Goal: Communication & Community: Answer question/provide support

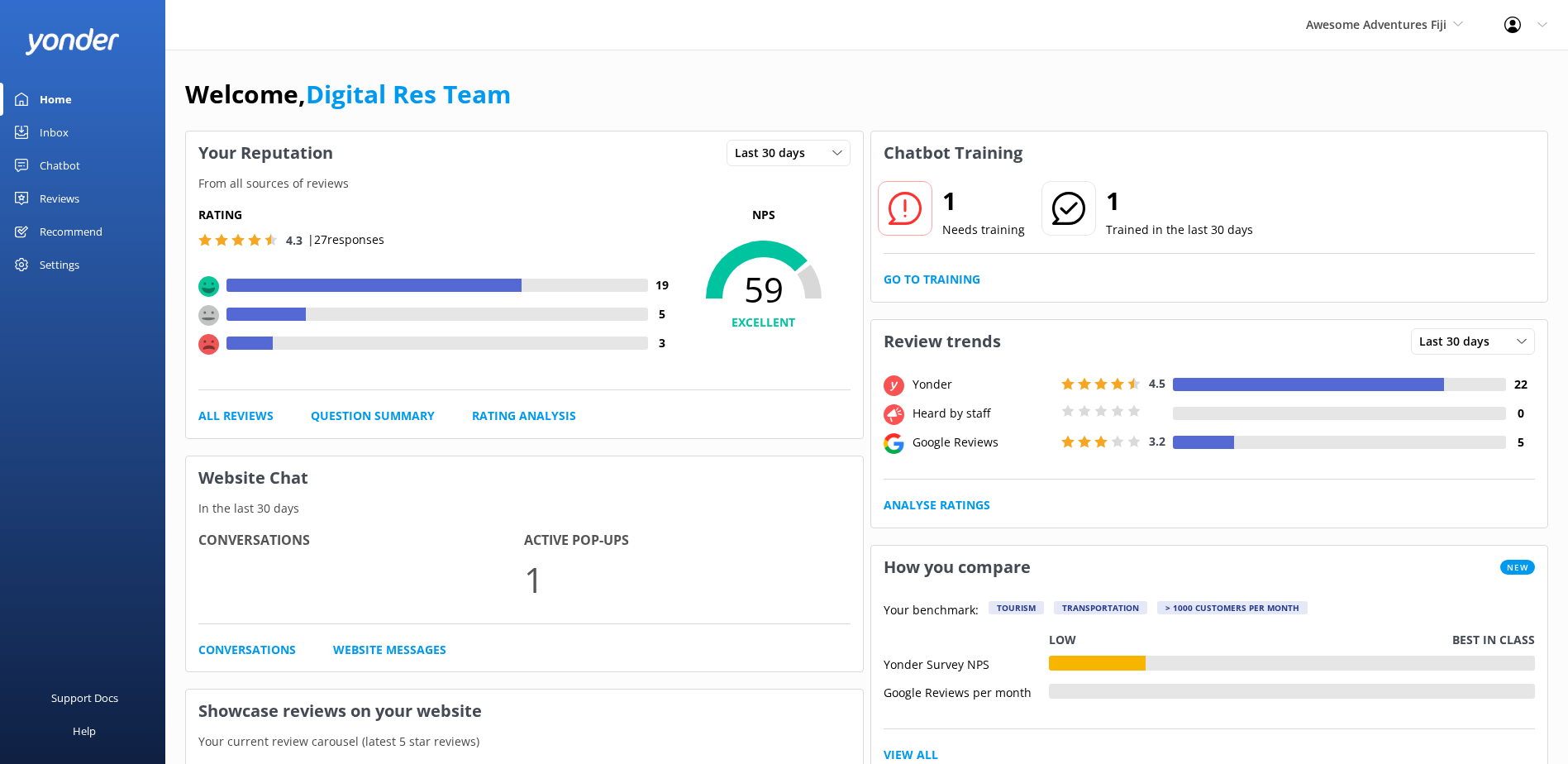
click at [62, 129] on div "Inbox" at bounding box center [54, 132] width 29 height 34
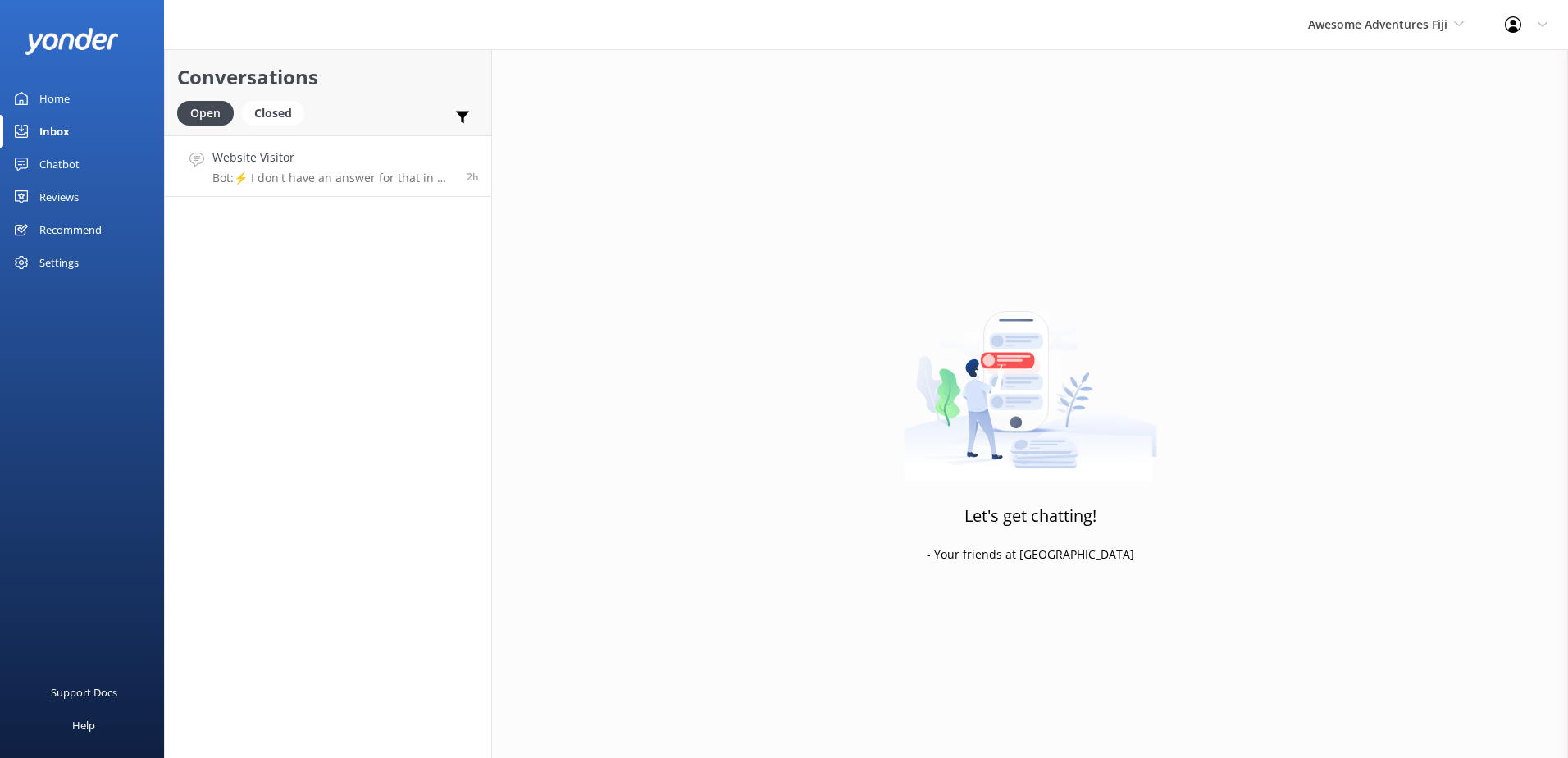
click at [397, 156] on h4 "Website Visitor" at bounding box center [334, 158] width 242 height 18
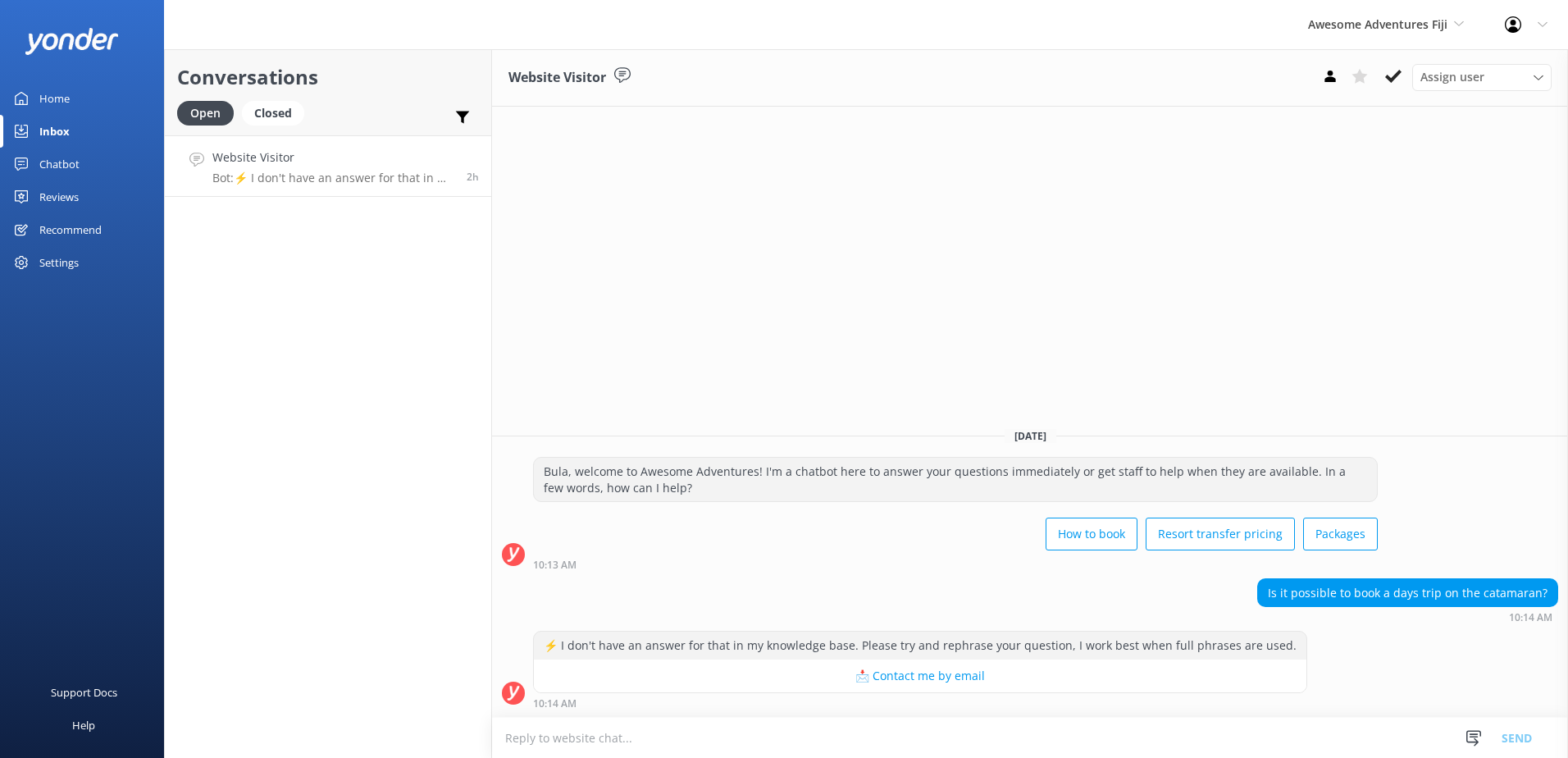
click at [602, 730] on textarea at bounding box center [1030, 738] width 1076 height 40
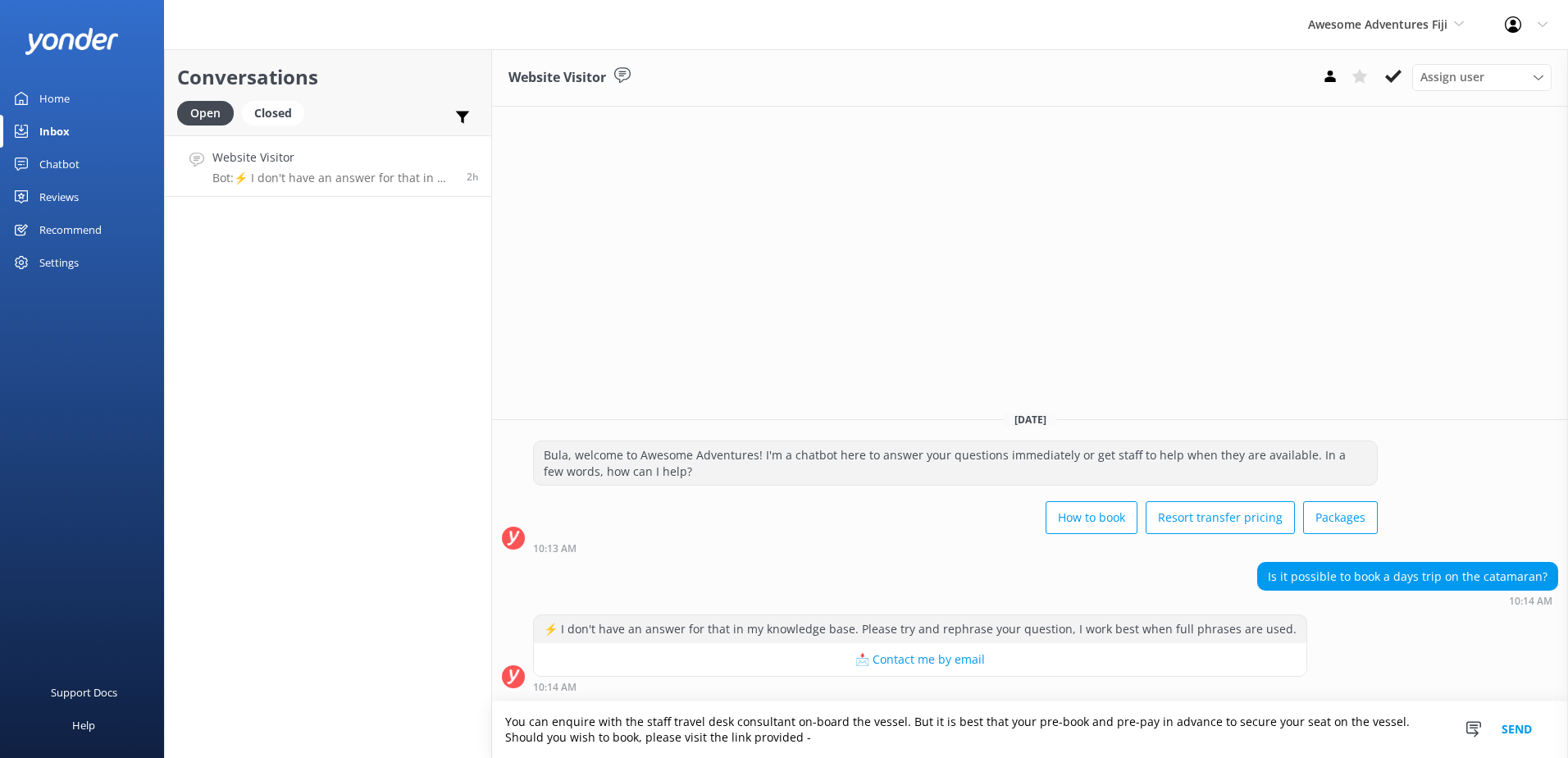
paste textarea "[URL][DOMAIN_NAME]"
click at [912, 507] on div "How to book Resort transfer pricing Packages" at bounding box center [955, 520] width 845 height 46
click at [781, 719] on textarea "You can enquire with the staff travel desk consultant on-board the vessel. But …" at bounding box center [1030, 729] width 1076 height 56
click at [529, 732] on textarea "You can enquire with the staff travel desk on-board the vessel. But it is best …" at bounding box center [1030, 729] width 1076 height 56
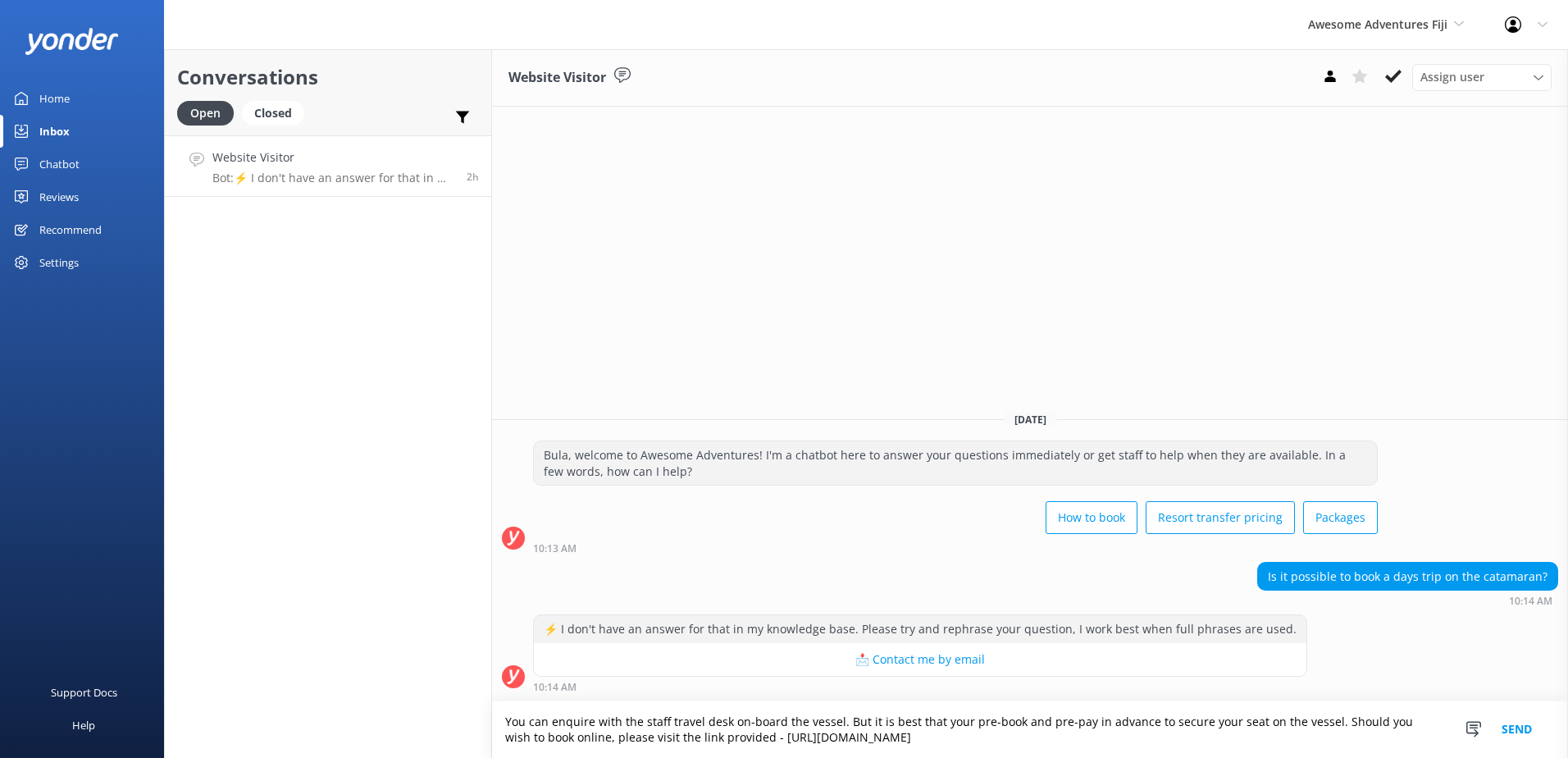
type textarea "You can enquire with the staff travel desk on-board the vessel. But it is best …"
click at [1517, 723] on button "Send" at bounding box center [1516, 729] width 62 height 56
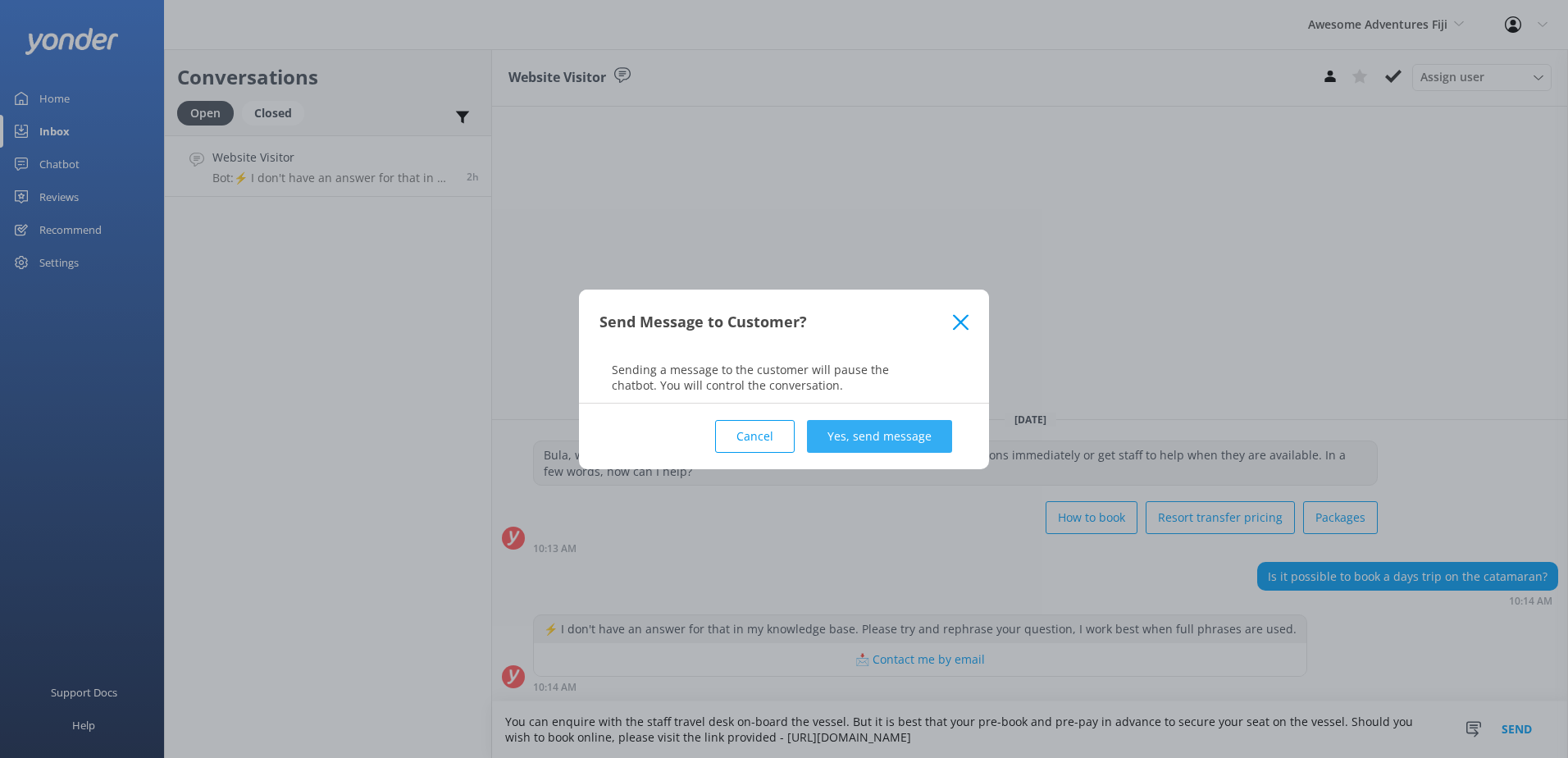
click at [846, 431] on button "Yes, send message" at bounding box center [879, 436] width 145 height 33
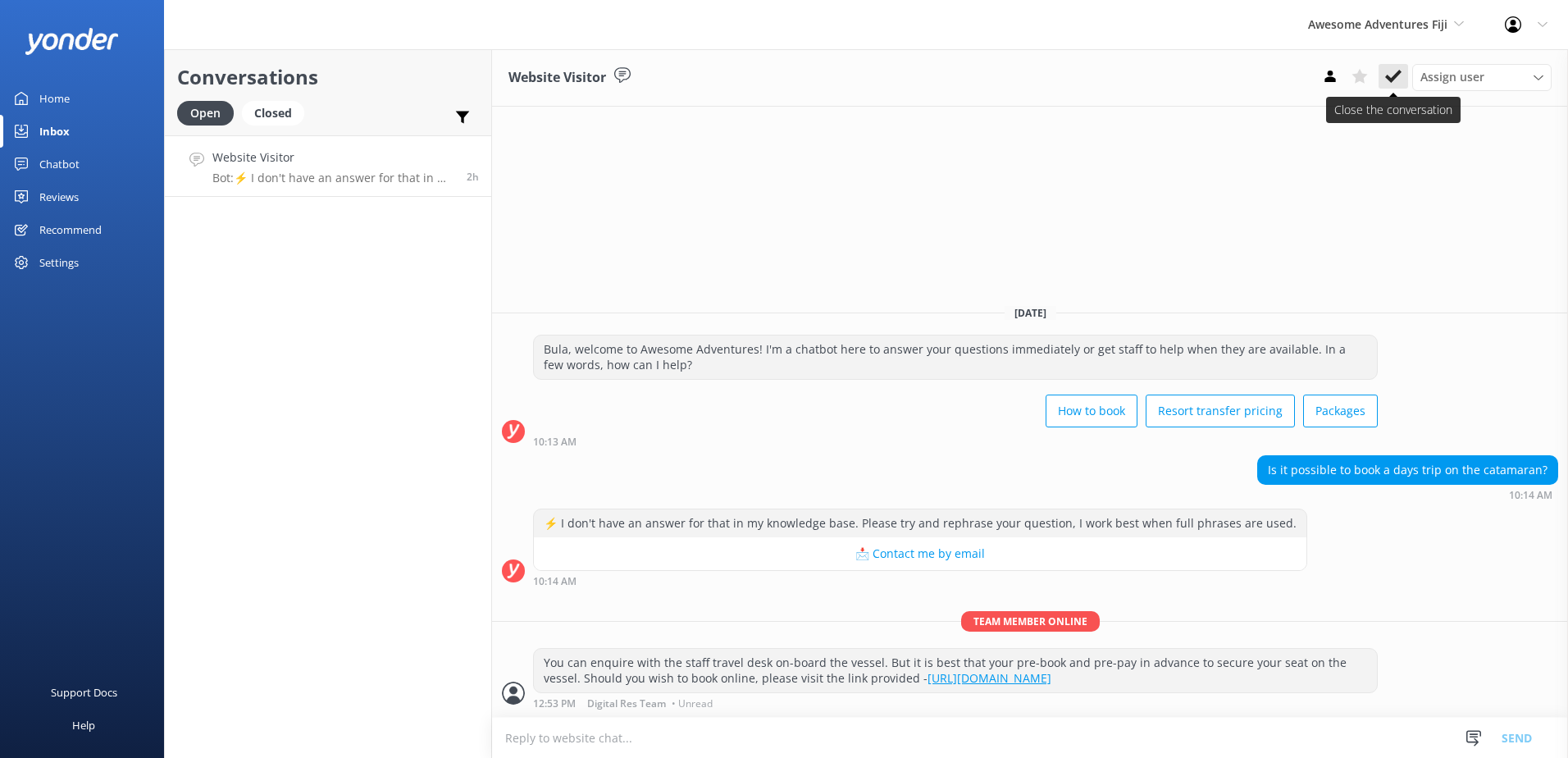
click at [1394, 65] on button at bounding box center [1393, 76] width 30 height 25
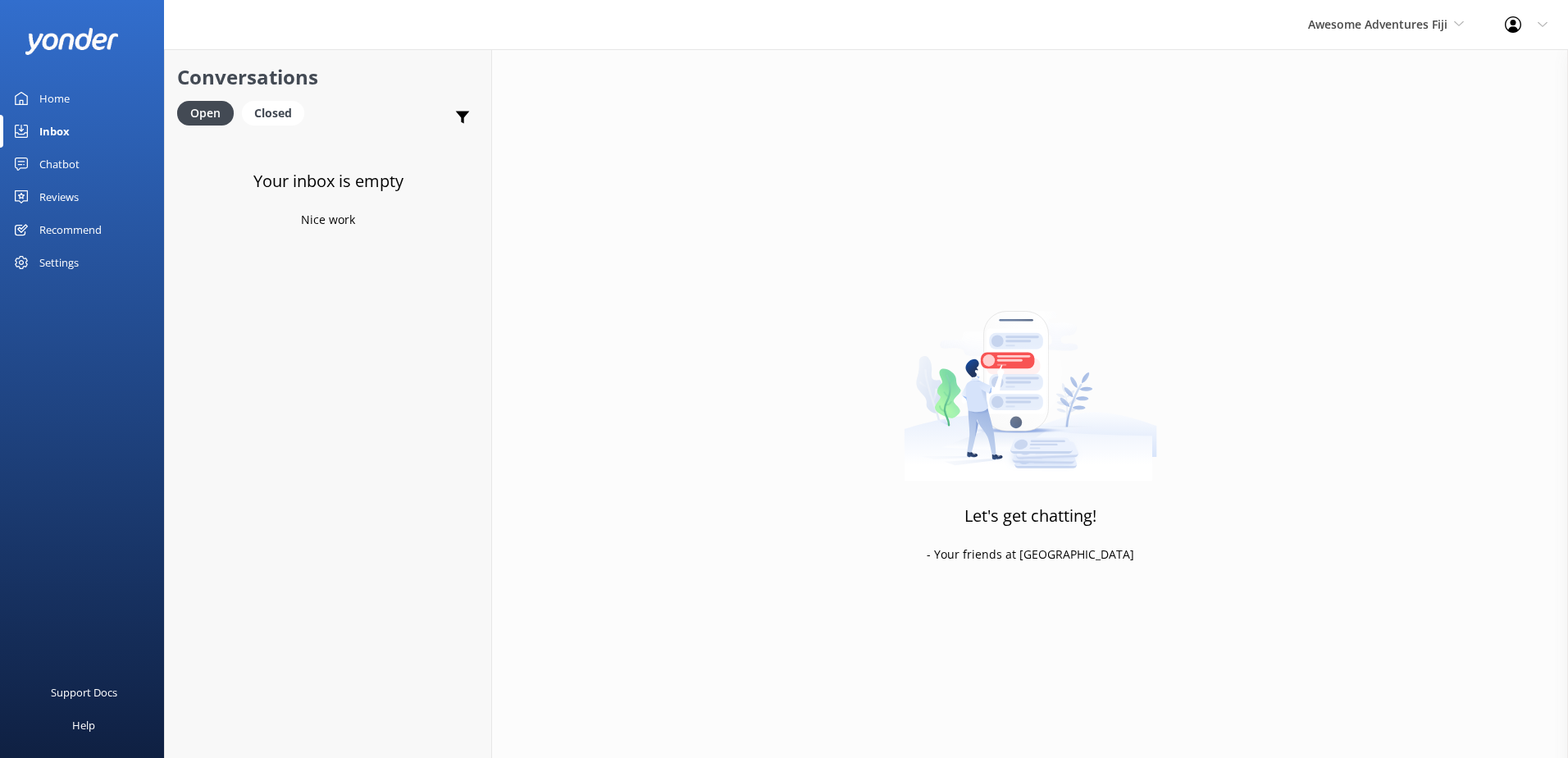
click at [54, 161] on div "Chatbot" at bounding box center [59, 165] width 40 height 33
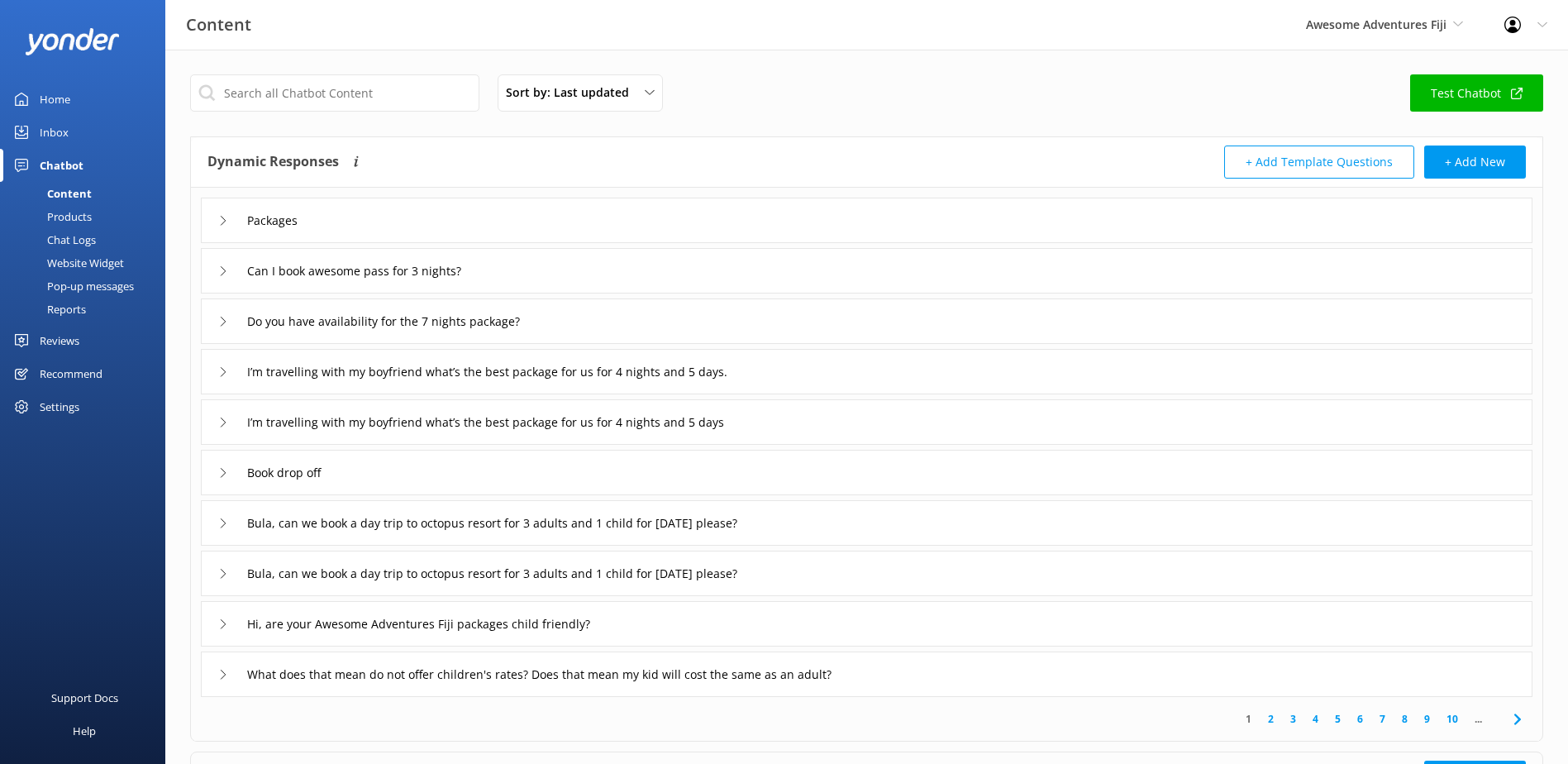
click at [92, 237] on div "Chat Logs" at bounding box center [53, 239] width 86 height 23
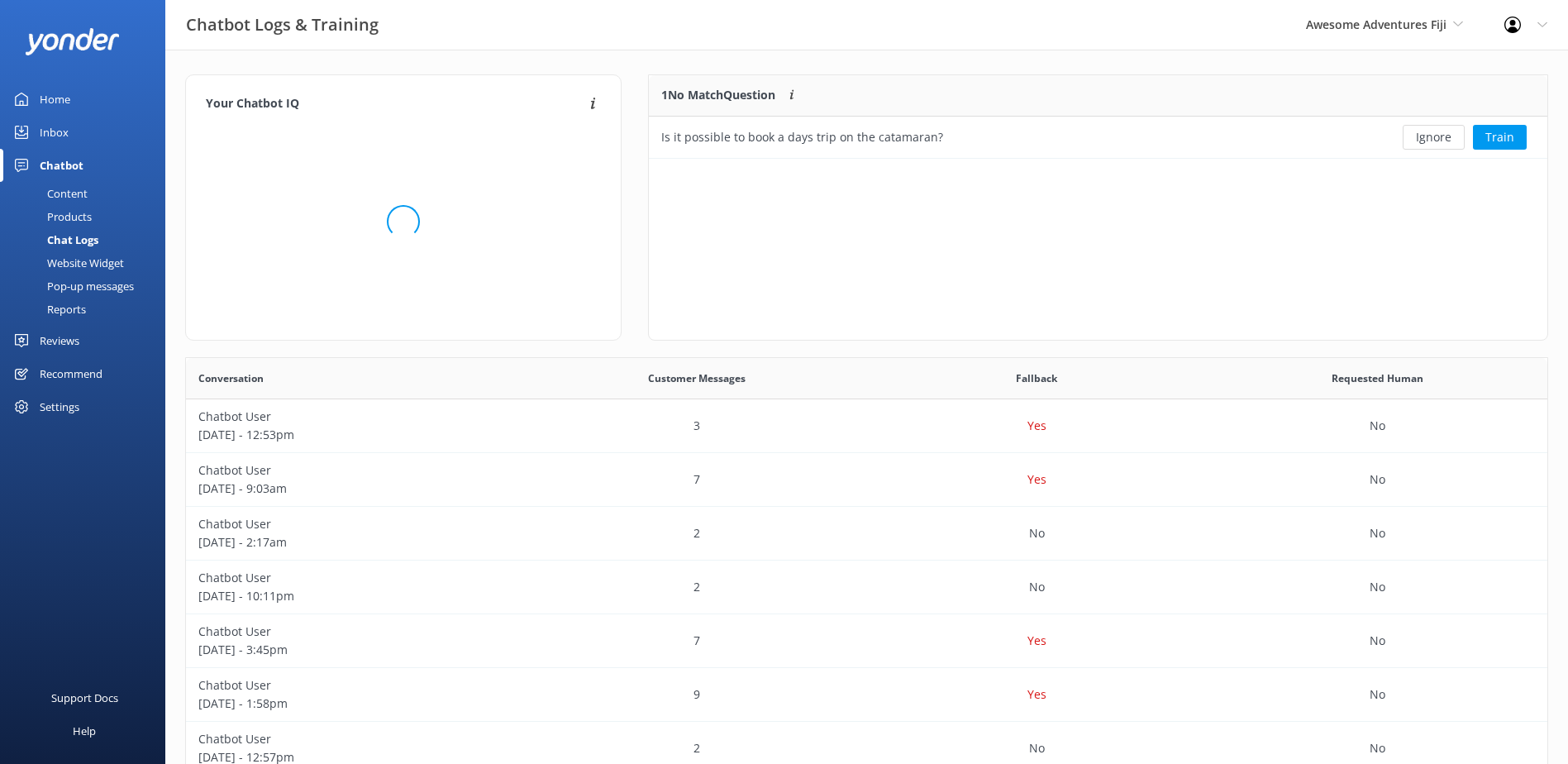
scroll to position [71, 885]
click at [61, 131] on div "Inbox" at bounding box center [54, 132] width 29 height 34
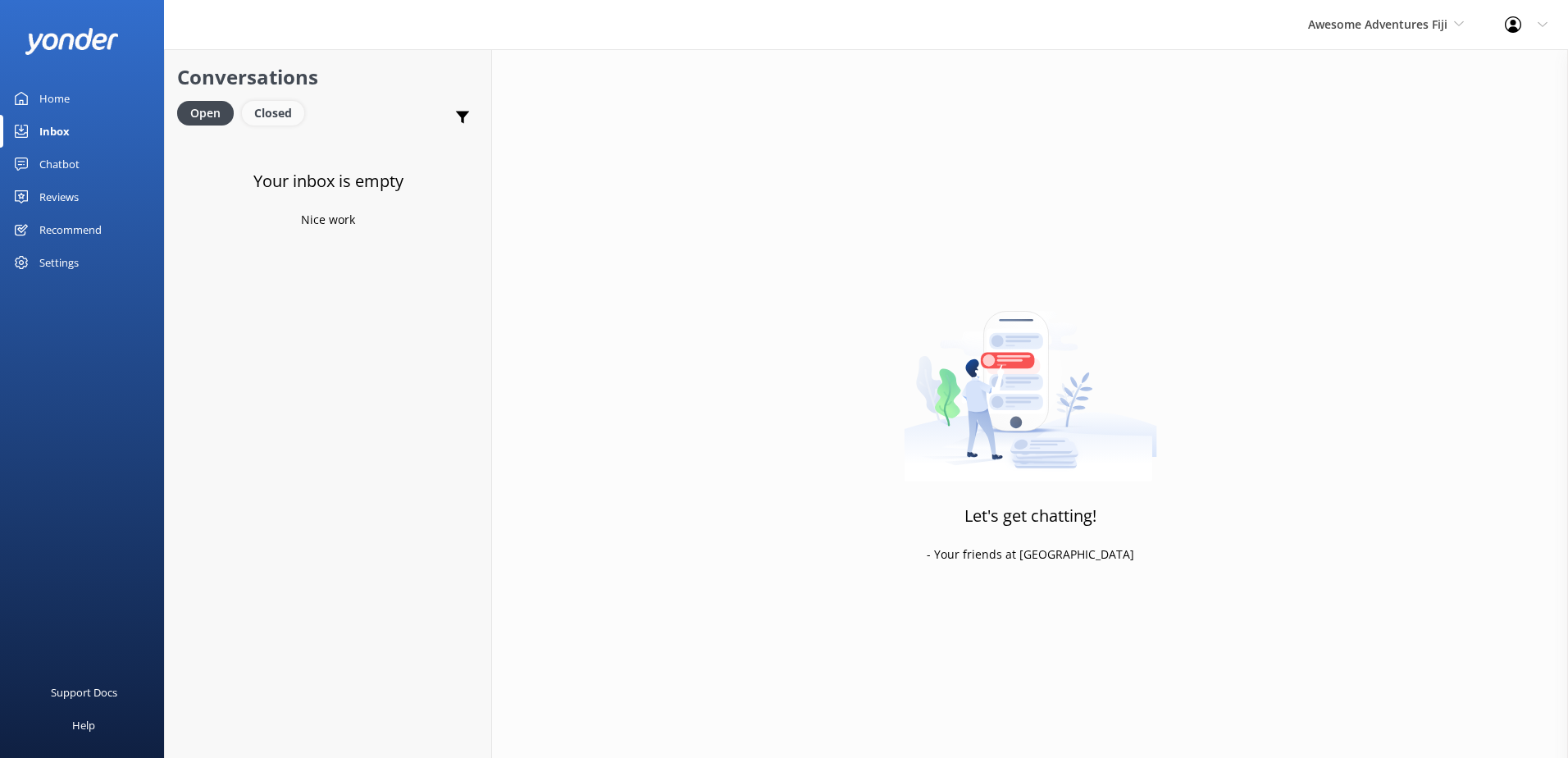
click at [271, 113] on div "Closed" at bounding box center [273, 113] width 62 height 25
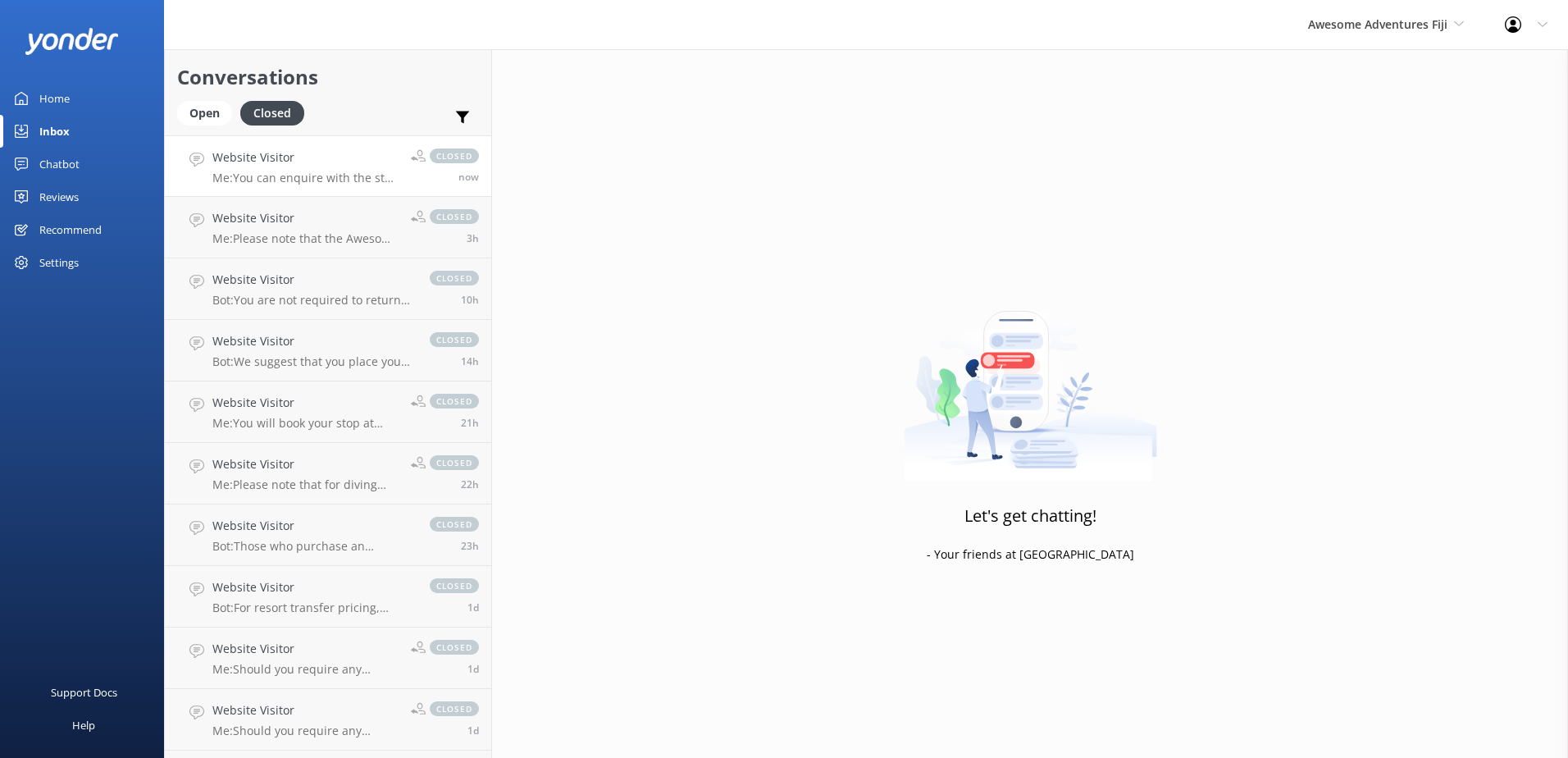
drag, startPoint x: 268, startPoint y: 165, endPoint x: 395, endPoint y: 166, distance: 127.0
click at [268, 165] on h4 "Website Visitor" at bounding box center [305, 158] width 186 height 18
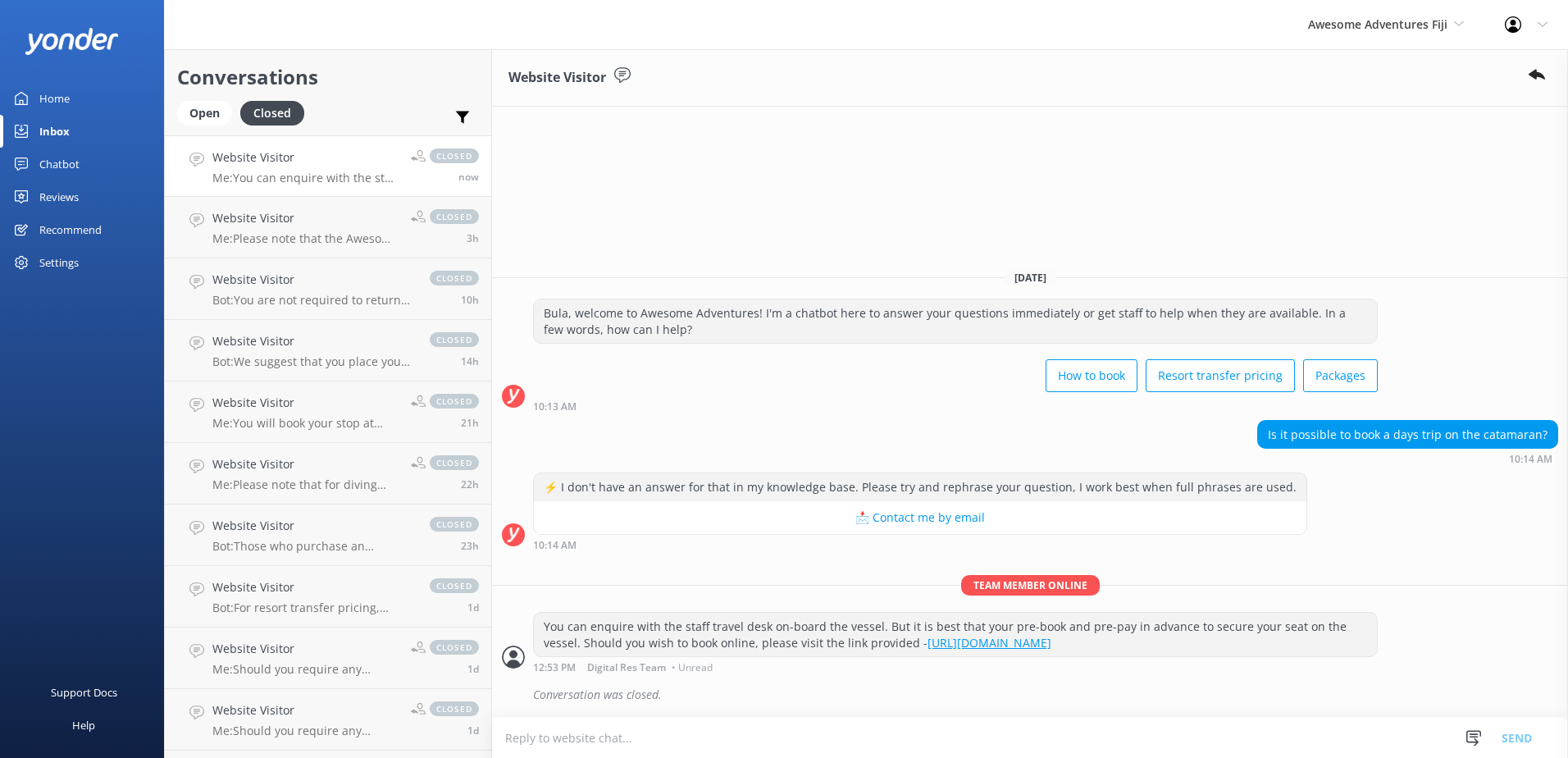
drag, startPoint x: 543, startPoint y: 627, endPoint x: 1125, endPoint y: 650, distance: 582.5
click at [1125, 650] on div "You can enquire with the staff travel desk on-board the vessel. But it is best …" at bounding box center [955, 634] width 843 height 43
copy div "You can enquire with the staff travel desk on-board the vessel. But it is best …"
click at [60, 100] on div "Home" at bounding box center [55, 99] width 30 height 33
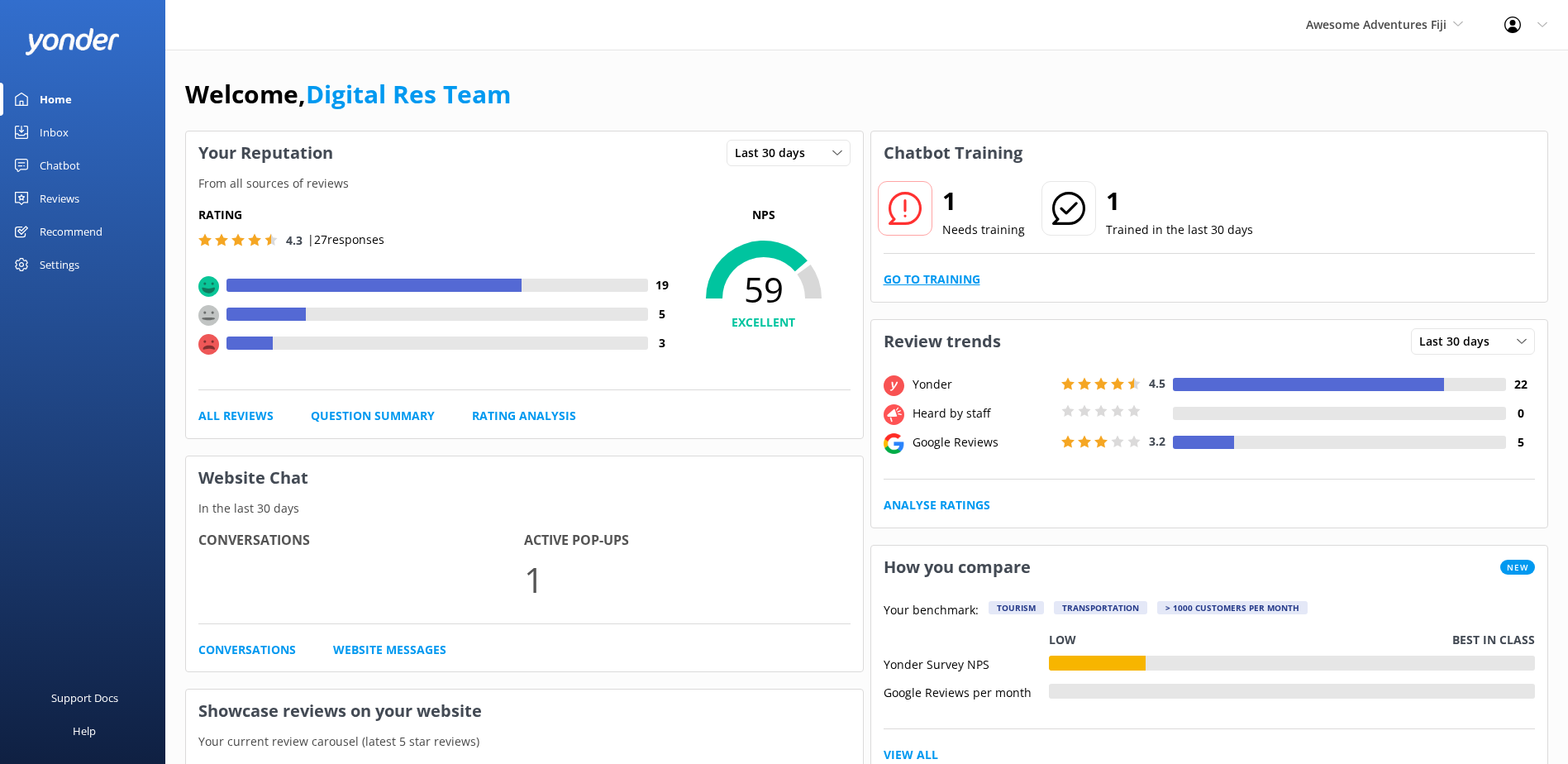
click at [934, 281] on link "Go to Training" at bounding box center [932, 280] width 97 height 19
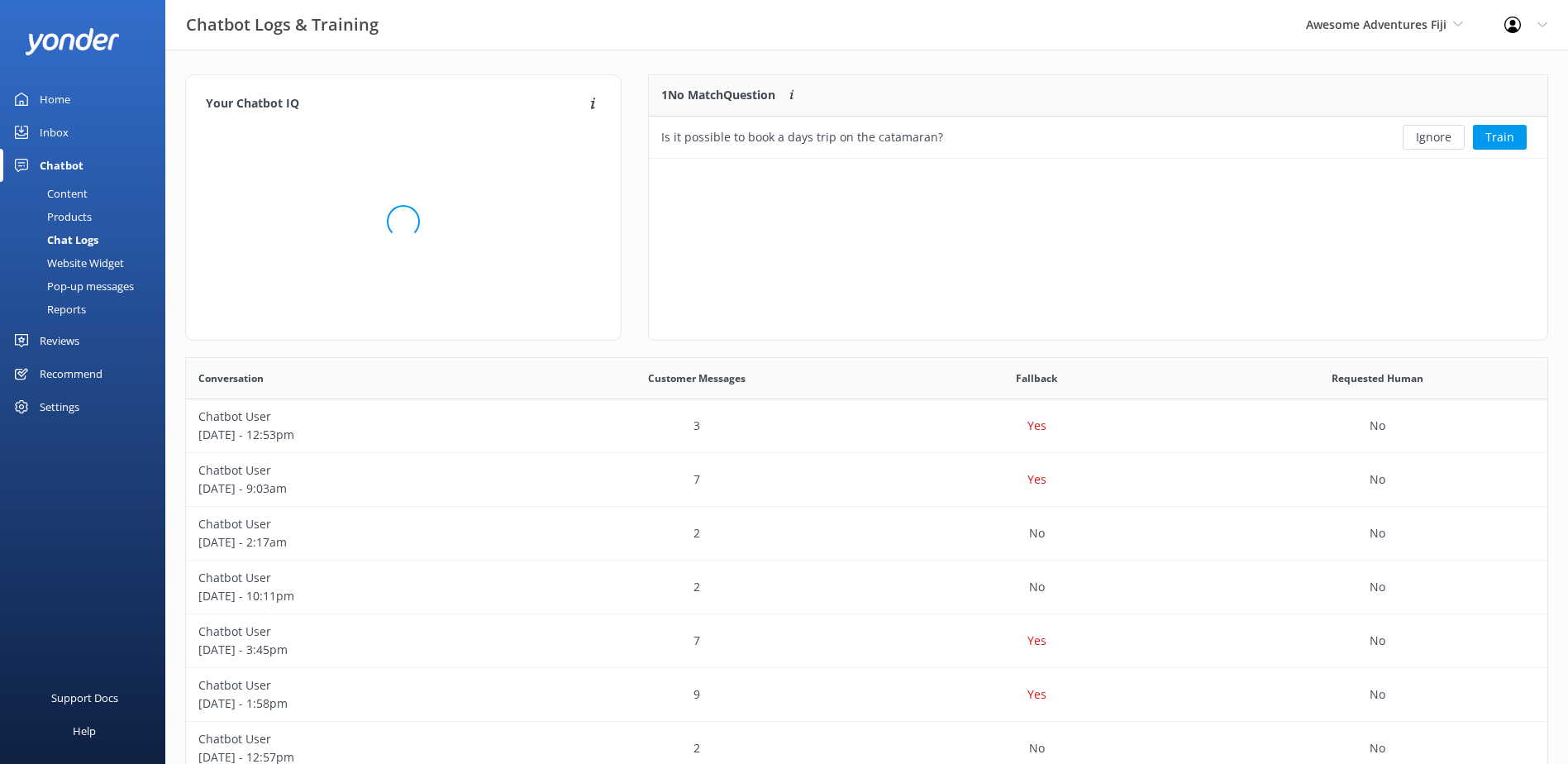
scroll to position [71, 885]
click at [1511, 137] on button "Train" at bounding box center [1500, 137] width 54 height 25
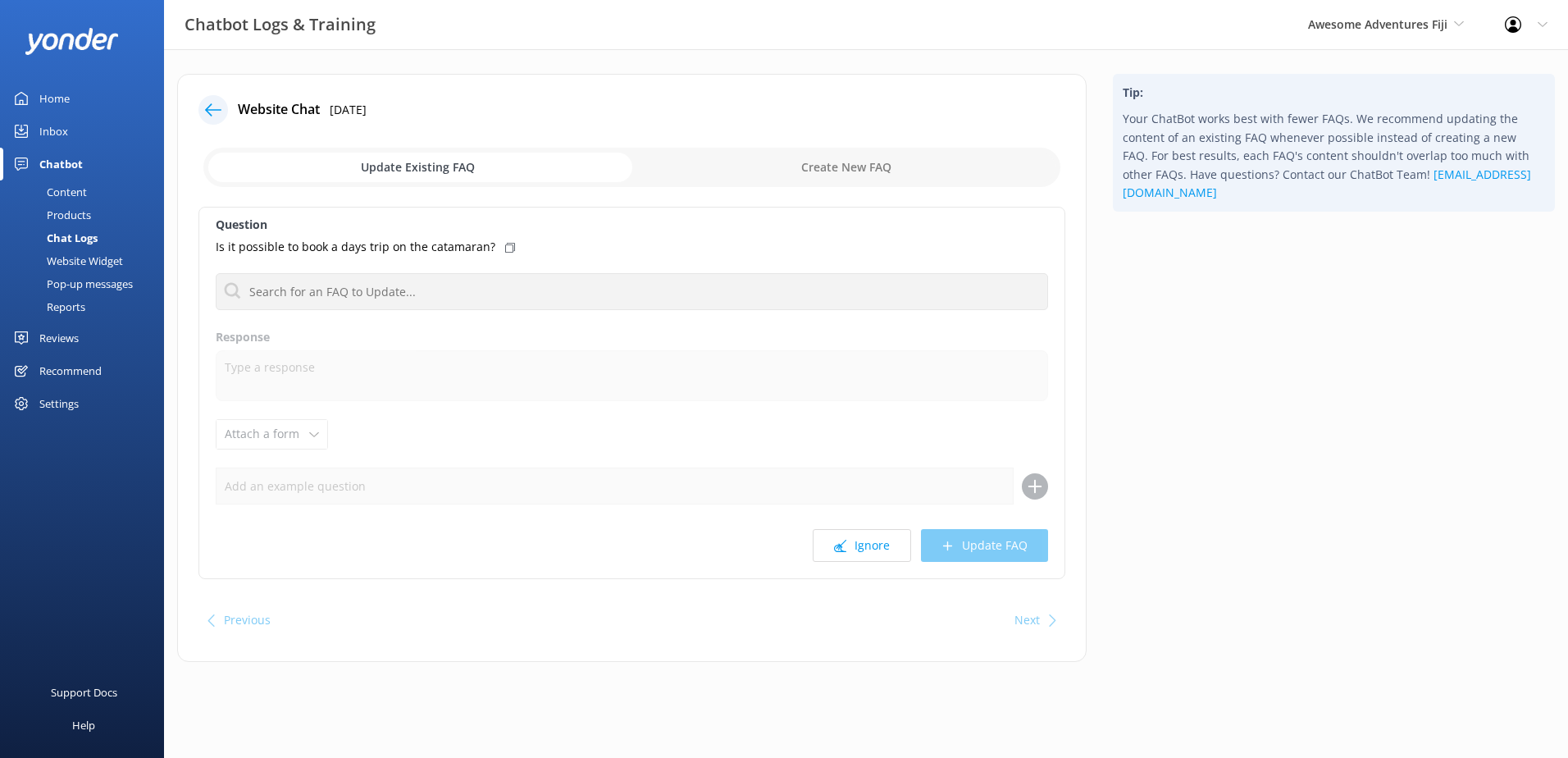
click at [505, 249] on icon at bounding box center [510, 248] width 10 height 10
click at [74, 192] on div "Content" at bounding box center [48, 191] width 77 height 23
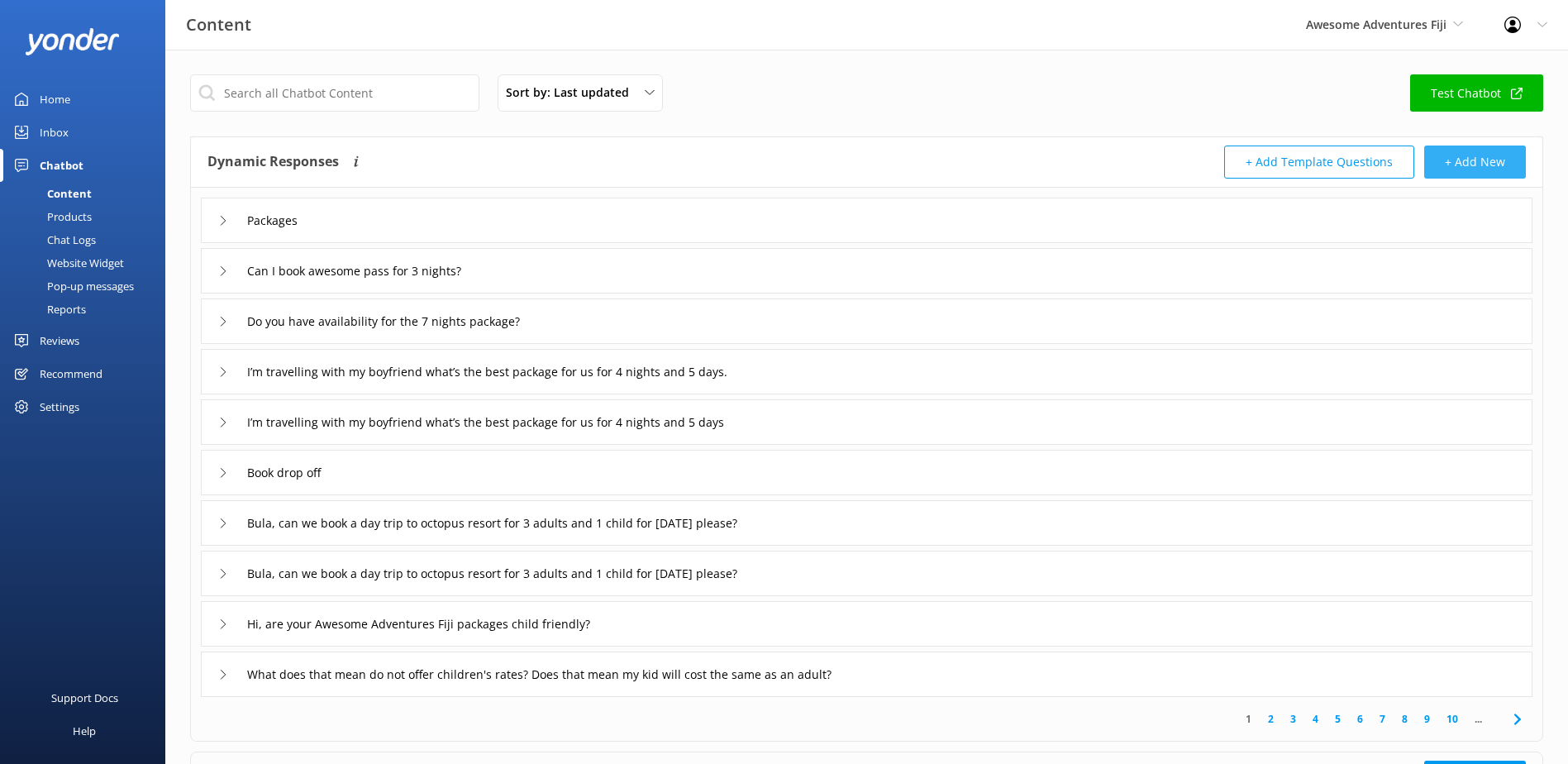
click at [1500, 157] on button "+ Add New" at bounding box center [1474, 162] width 101 height 34
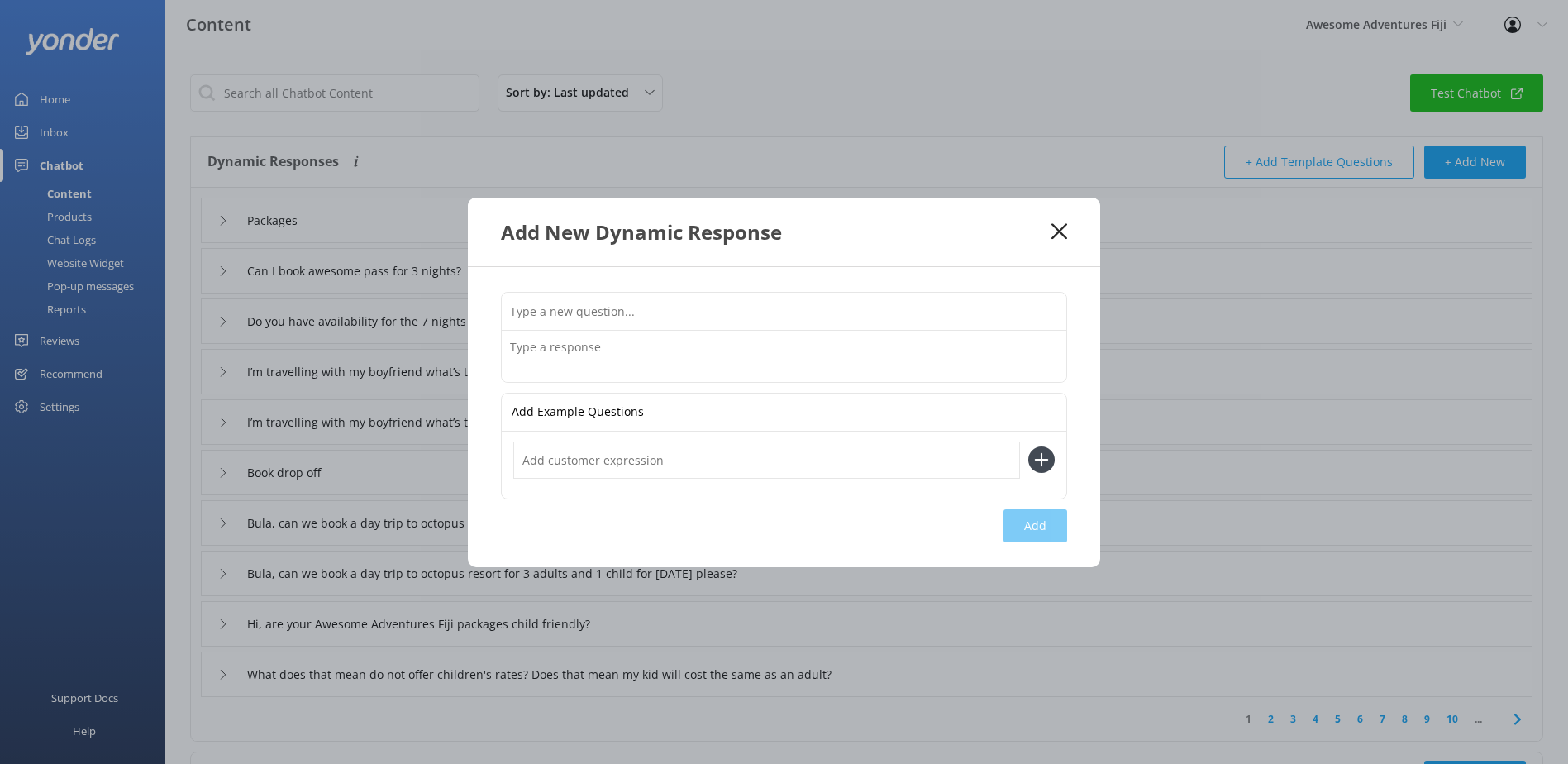
click at [667, 313] on input "text" at bounding box center [784, 311] width 564 height 37
paste input "Is it possible to book day trips on the catamaran?"
type input "Is it possible to book day trips on the catamaran?"
click at [1037, 530] on div "Is it possible to book day trips on the catamaran? Add Example Questions Add" at bounding box center [783, 417] width 632 height 300
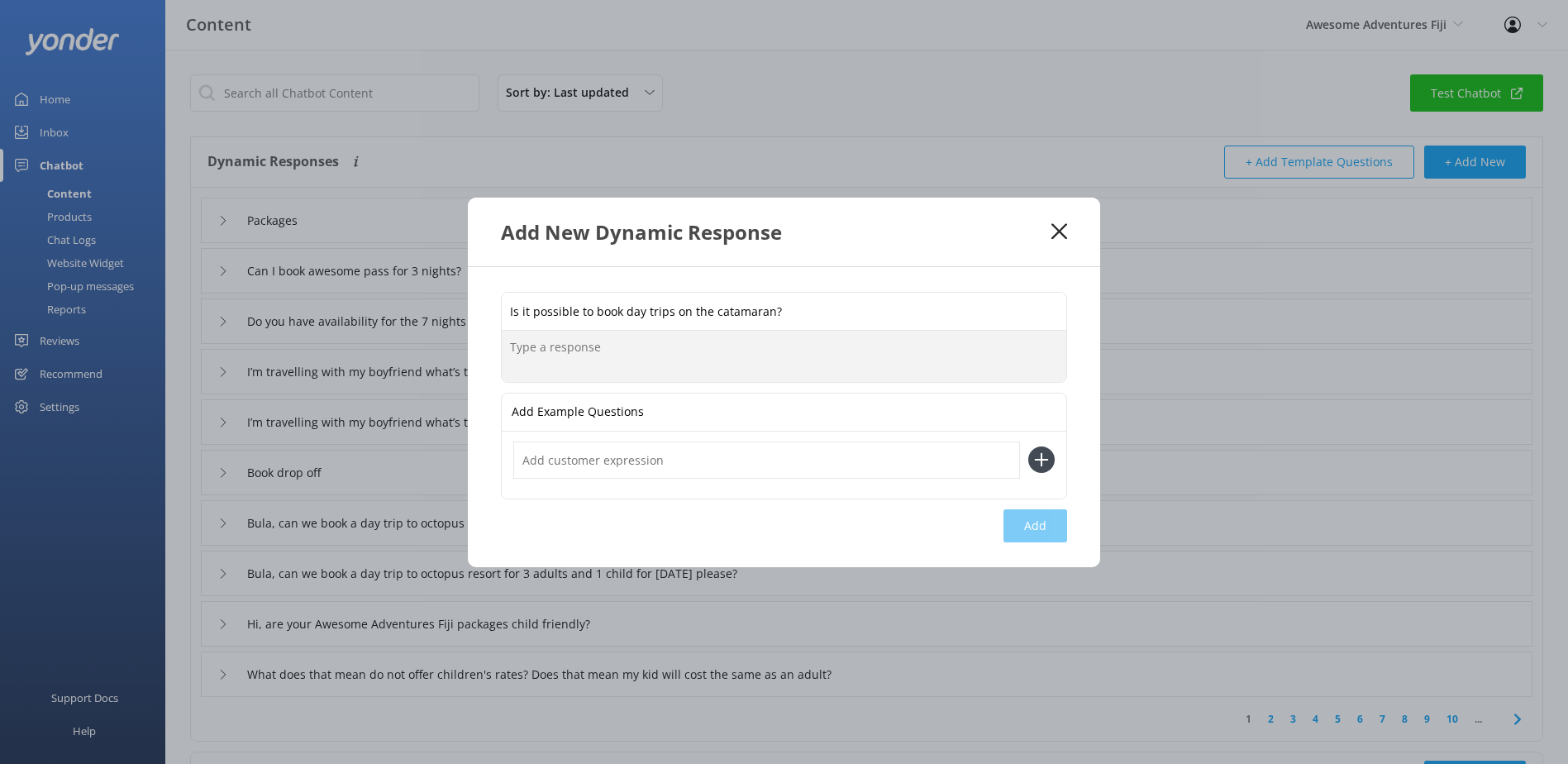
click at [564, 356] on textarea at bounding box center [784, 356] width 564 height 51
click at [582, 345] on textarea at bounding box center [784, 356] width 564 height 51
paste textarea "You can enquire with the staff travel desk on-board the vessel. But it is best …"
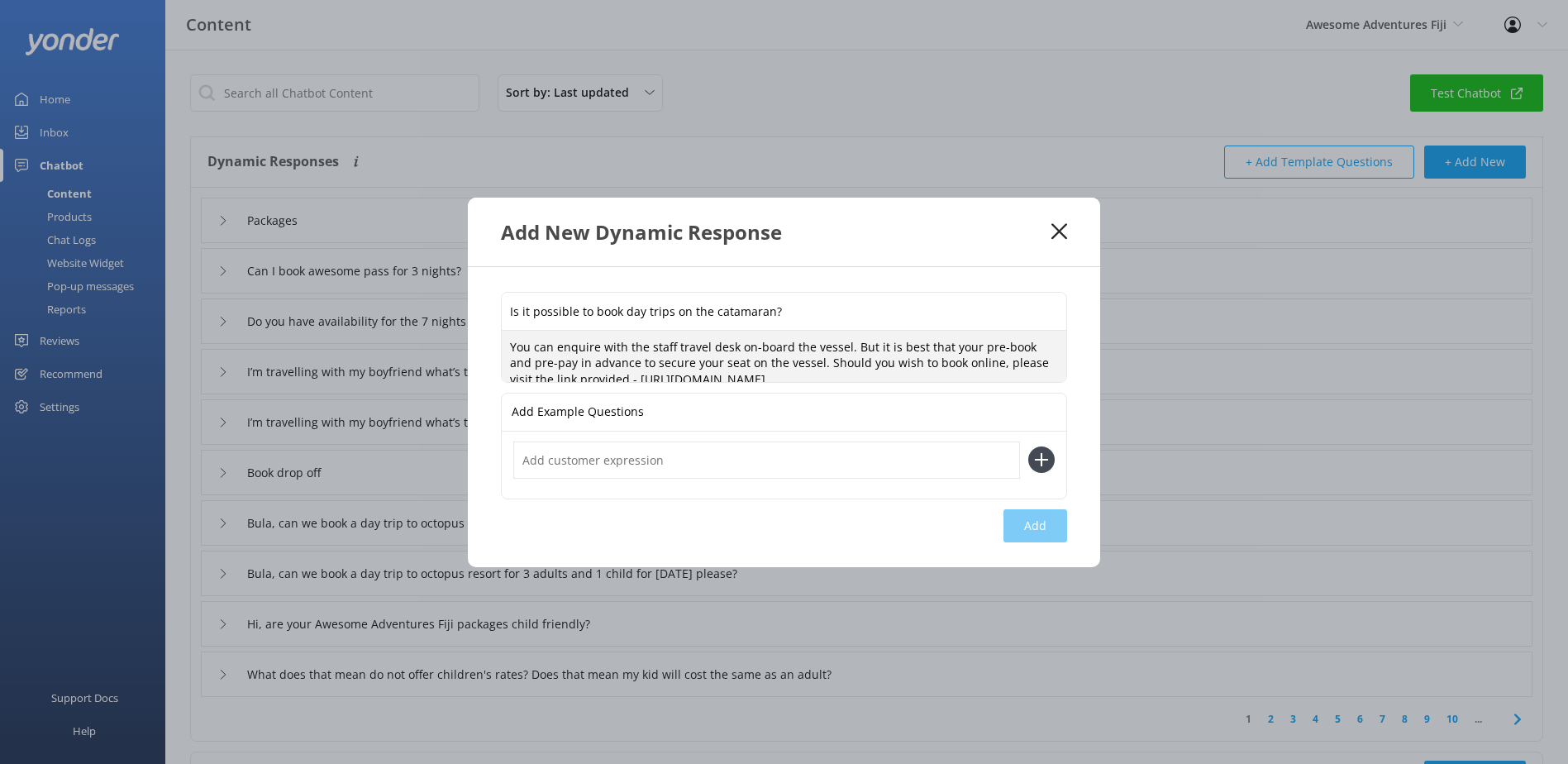
scroll to position [4, 0]
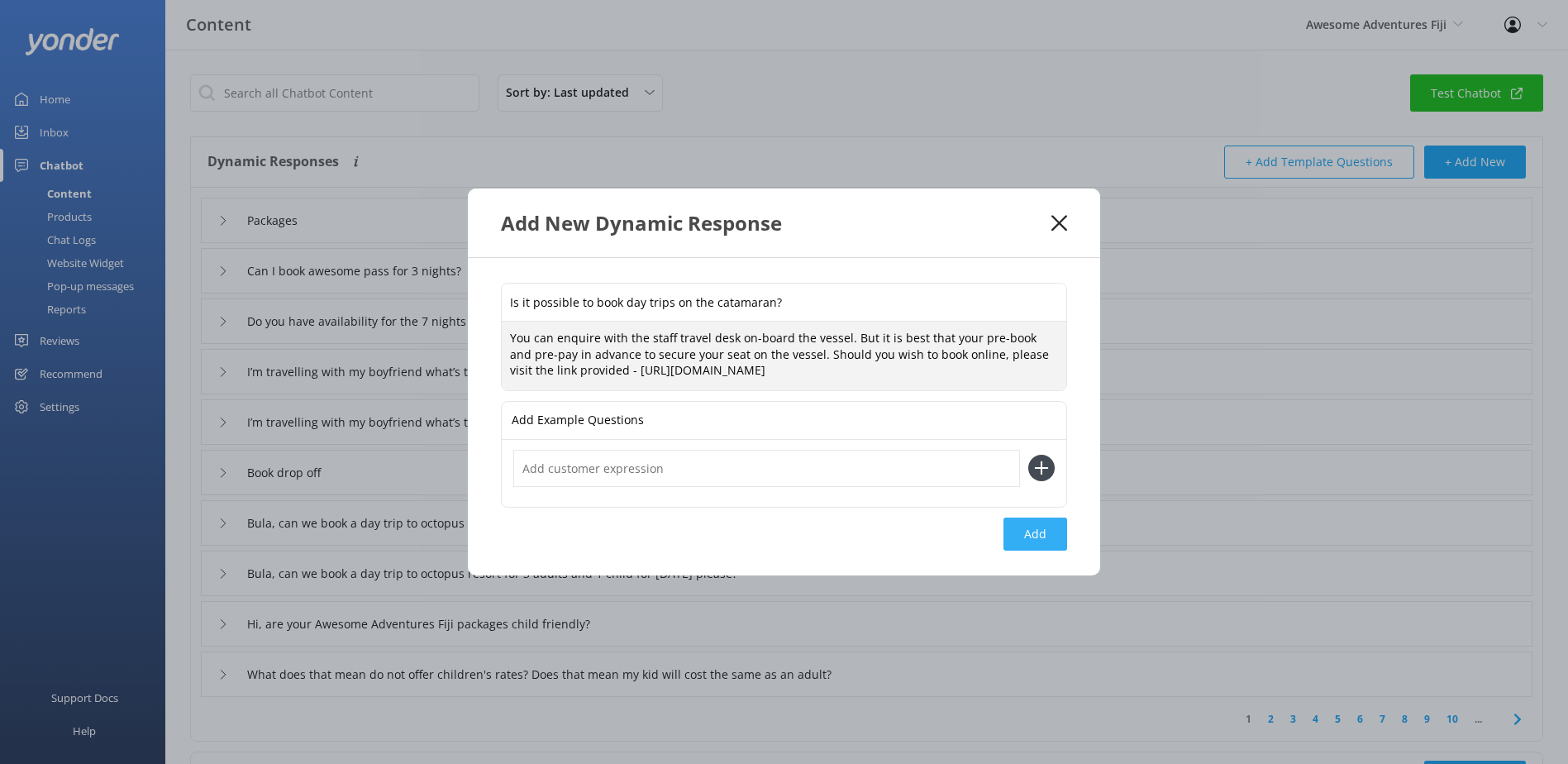
type textarea "You can enquire with the staff travel desk on-board the vessel. But it is best …"
click at [1022, 536] on button "Add" at bounding box center [1035, 535] width 63 height 34
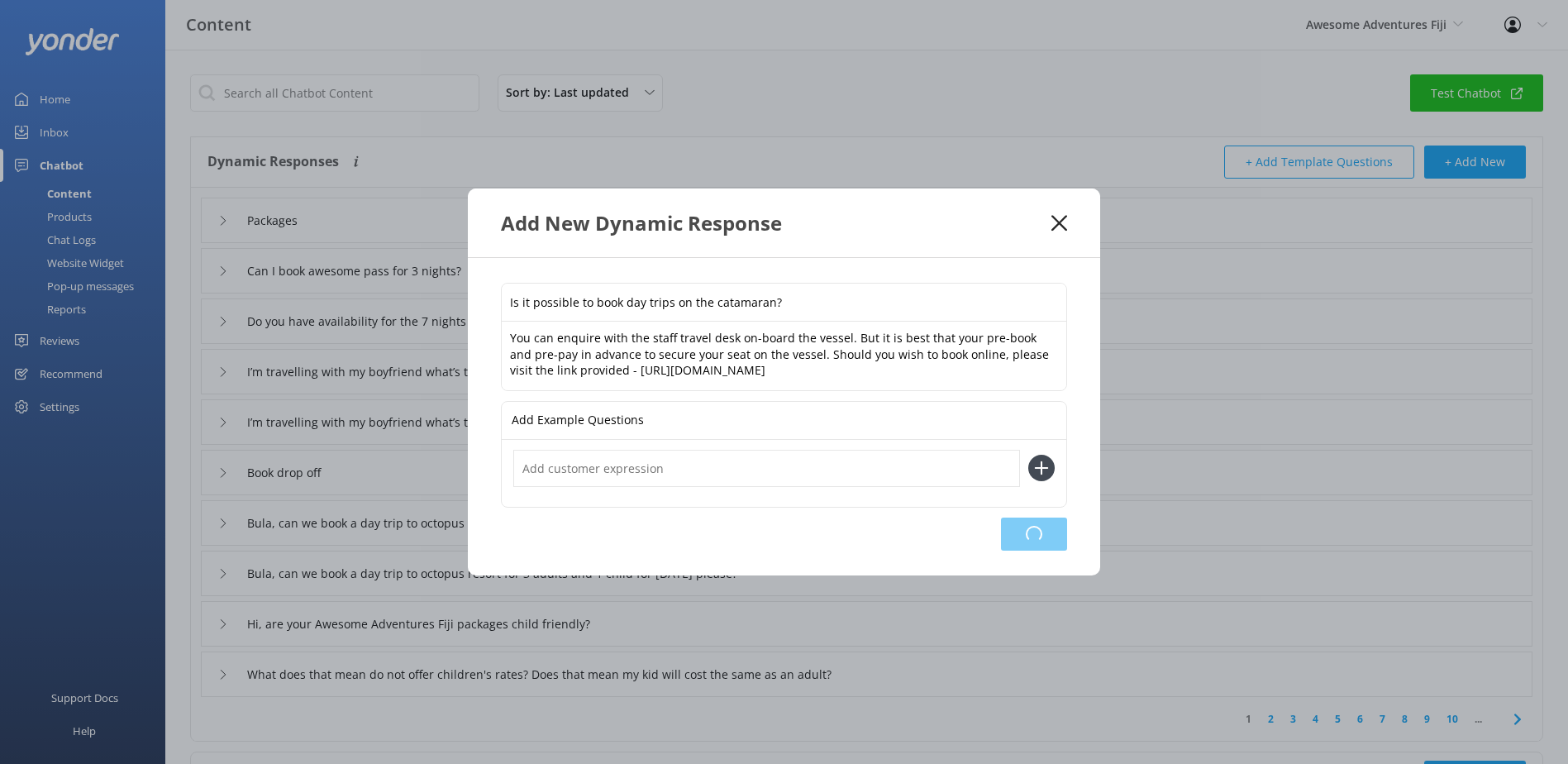
type input "Is it possible to book day trips on the catamaran?"
type input "Packages"
type input "Can I book awesome pass for 3 nights?"
type input "Do you have availability for the 7 nights package?"
type input "I’m travelling with my boyfriend what’s the best package for us for 4 nights an…"
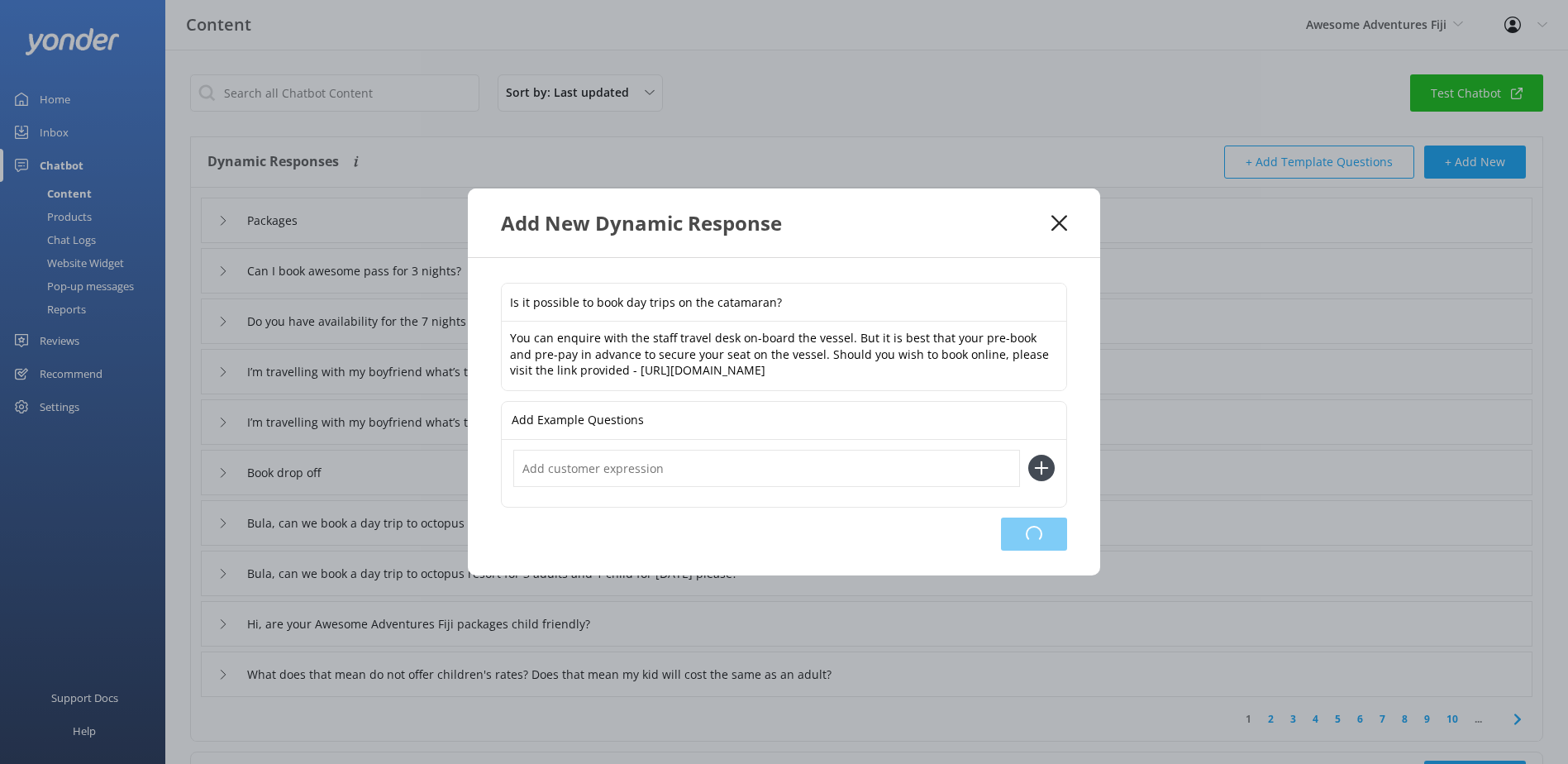
type input "I’m travelling with my boyfriend what’s the best package for us for 4 nights an…"
type input "Book drop off"
type input "Bula, can we book a day trip to octopus resort for 3 adults and 1 child for [DA…"
type input "Hi, are your Awesome Adventures Fiji packages child friendly?"
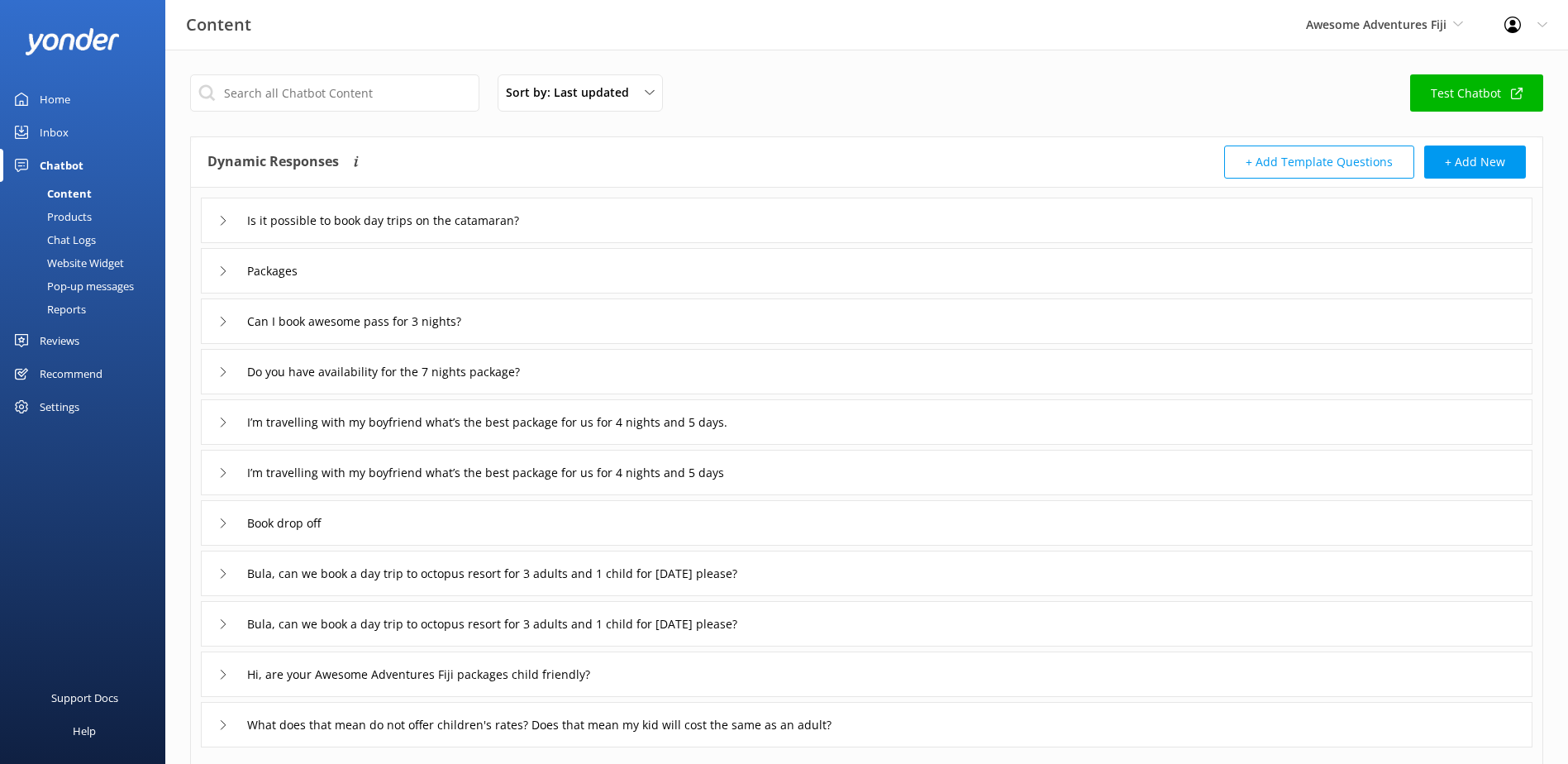
click at [224, 219] on icon at bounding box center [223, 221] width 10 height 10
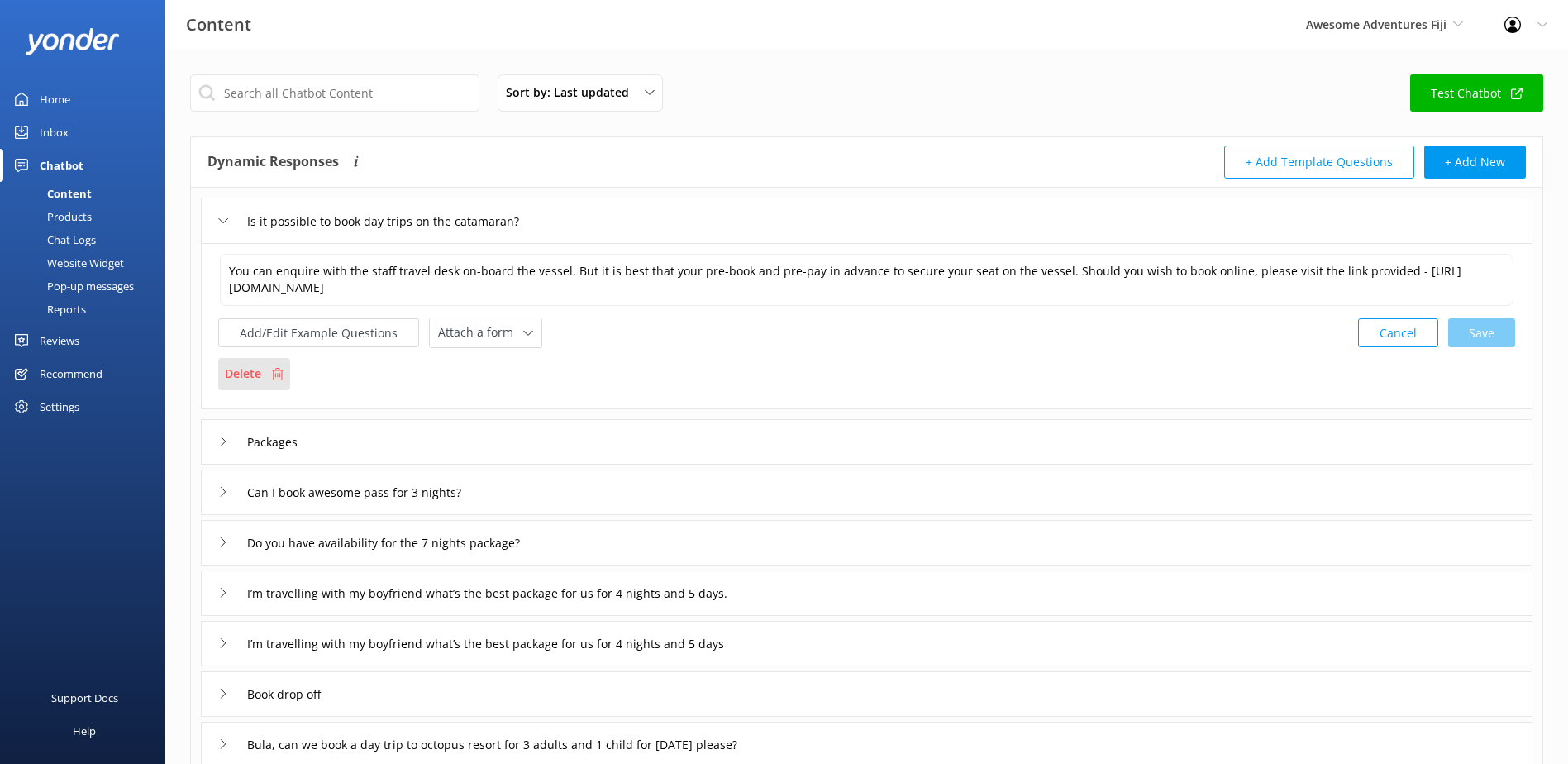
click at [277, 366] on div "Delete" at bounding box center [253, 374] width 72 height 32
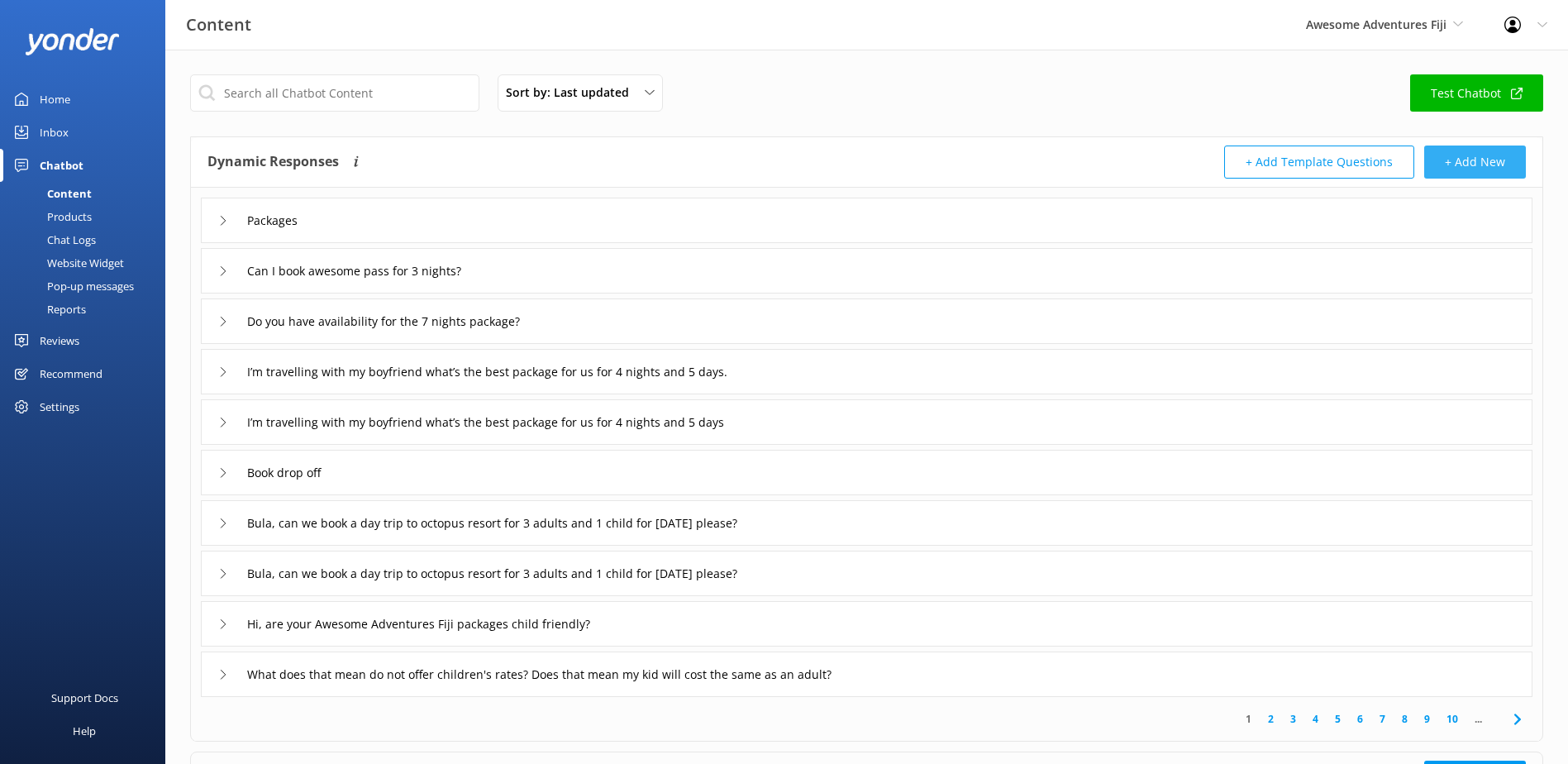
click at [1483, 158] on button "+ Add New" at bounding box center [1474, 162] width 101 height 34
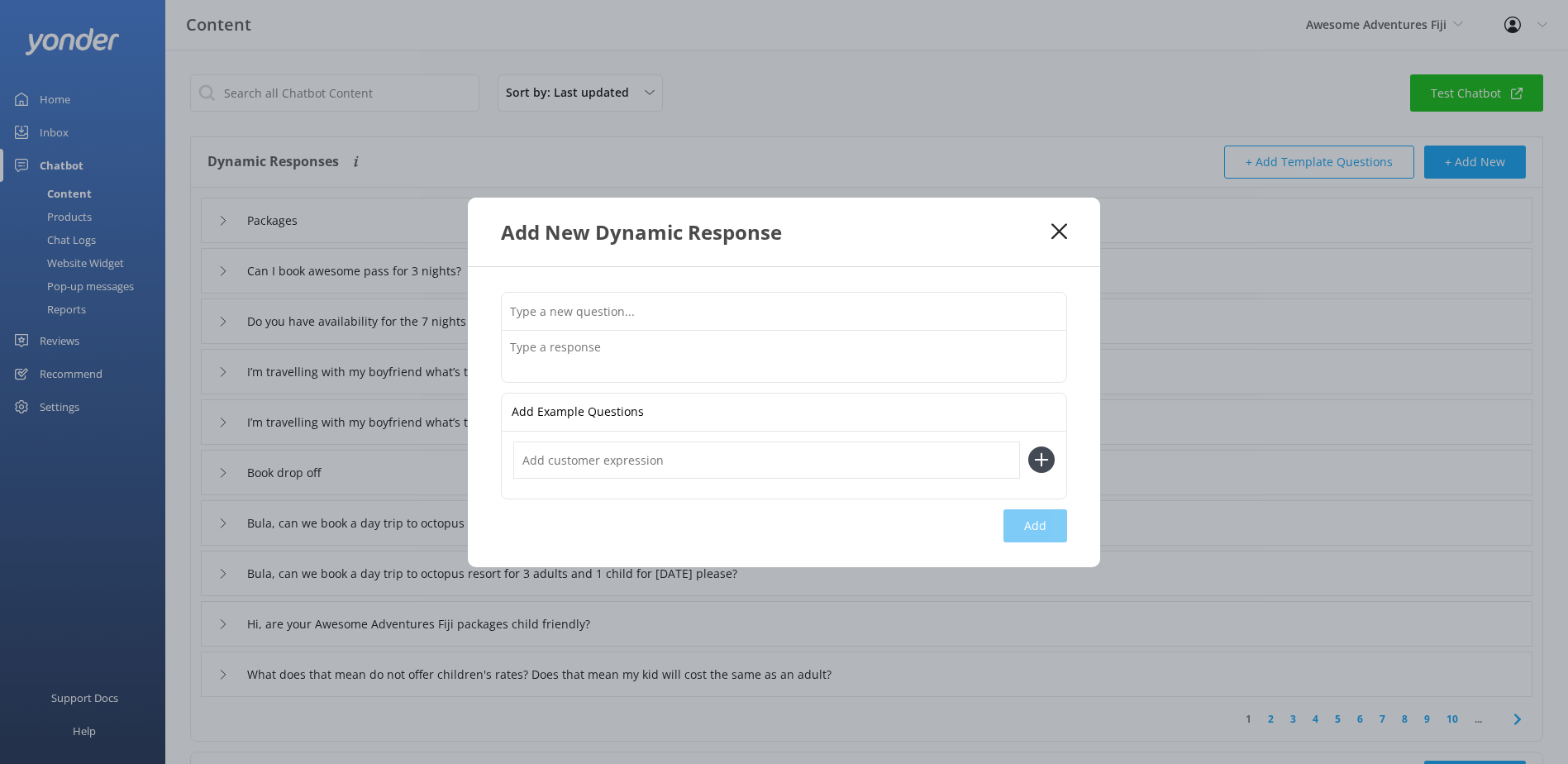
click at [562, 315] on input "text" at bounding box center [784, 311] width 564 height 37
click at [588, 316] on input "text" at bounding box center [784, 311] width 564 height 37
paste input "Is it possible to book day trips on the catamaran?"
type input "Is it possible to book day trips on the catamaran?"
click at [567, 354] on textarea at bounding box center [784, 356] width 564 height 51
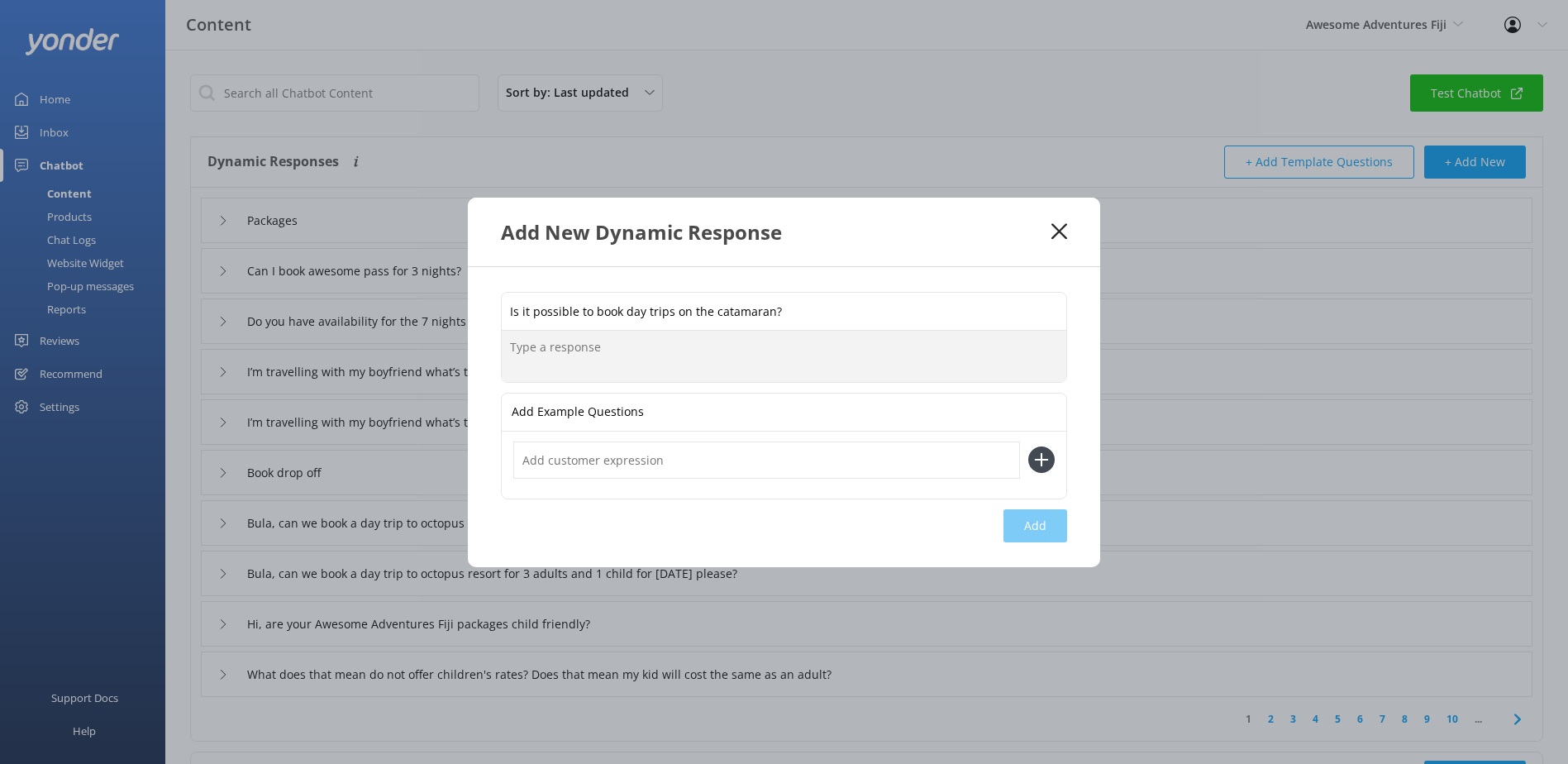
click at [617, 366] on textarea at bounding box center [784, 356] width 564 height 51
paste textarea "You can enquire with the staff travel desk on-board the vessel. But it is best …"
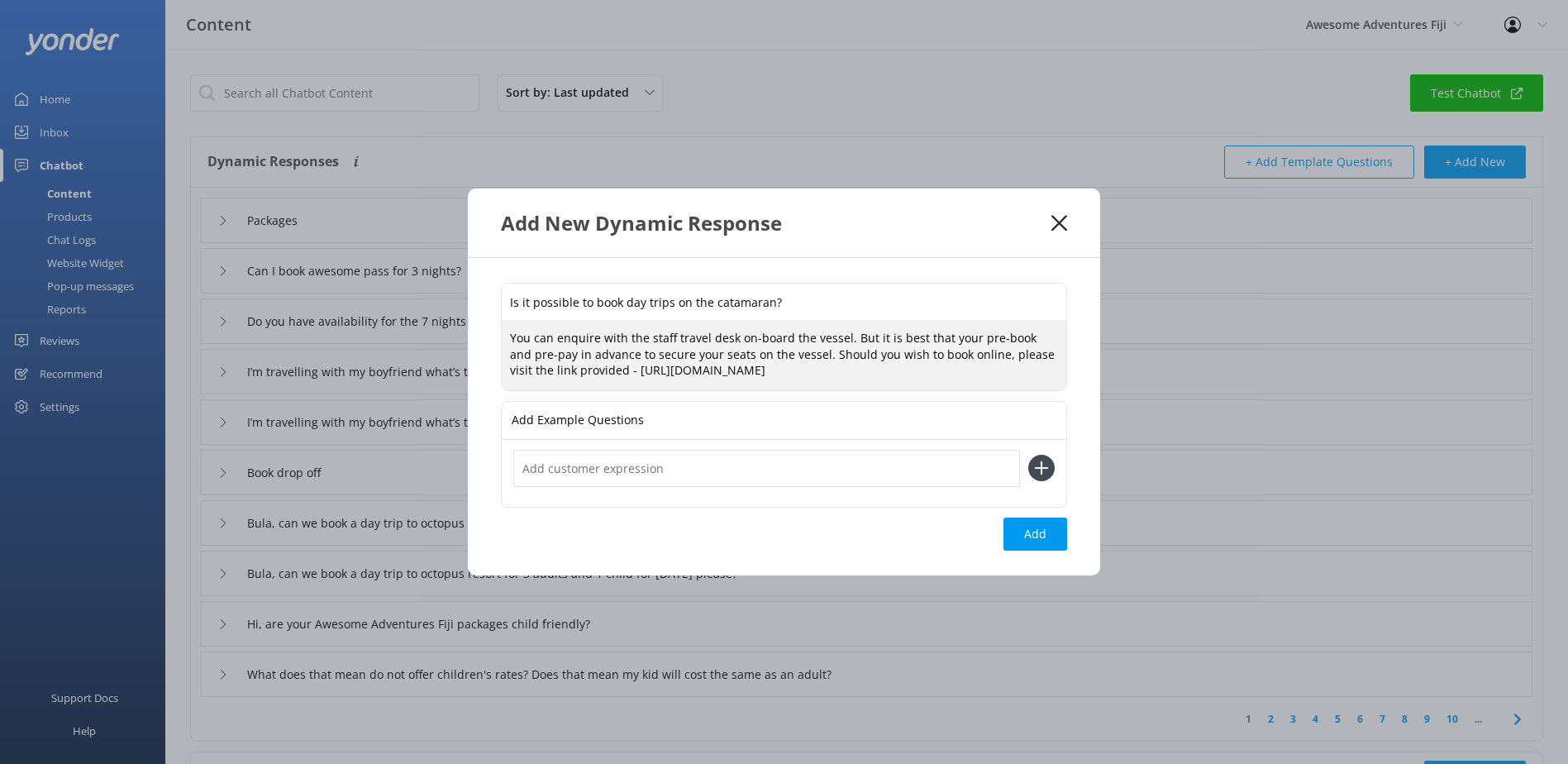
scroll to position [4, 0]
type textarea "You can enquire with the staff travel desk on-board the vessel. But it is best …"
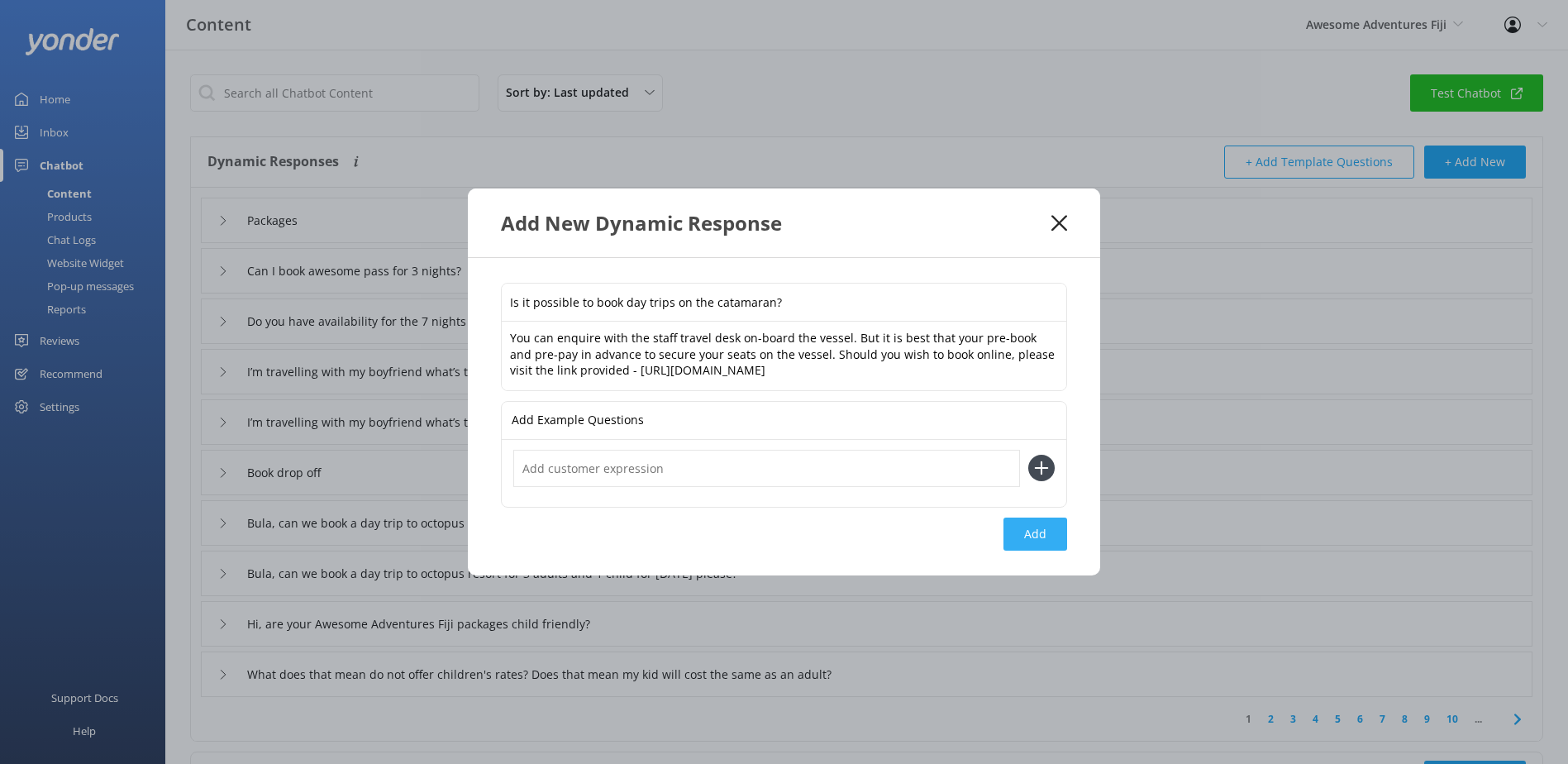
click at [1035, 533] on button "Add" at bounding box center [1035, 535] width 63 height 34
type input "Is it possible to book day trips on the catamaran?"
type input "Packages"
type input "Can I book awesome pass for 3 nights?"
type input "Do you have availability for the 7 nights package?"
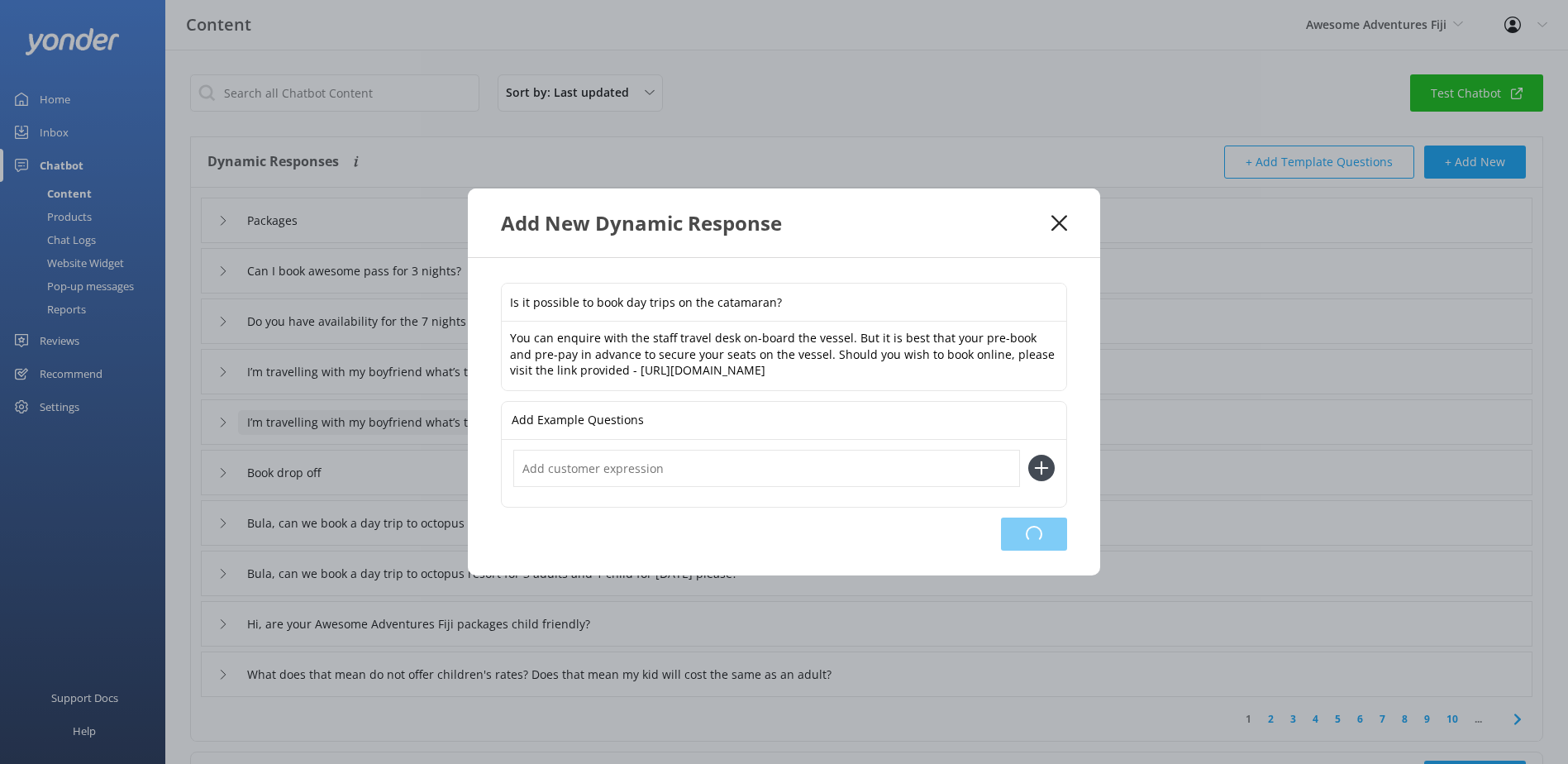
type input "I’m travelling with my boyfriend what’s the best package for us for 4 nights an…"
type input "Book drop off"
type input "Bula, can we book a day trip to octopus resort for 3 adults and 1 child for [DA…"
type input "Hi, are your Awesome Adventures Fiji packages child friendly?"
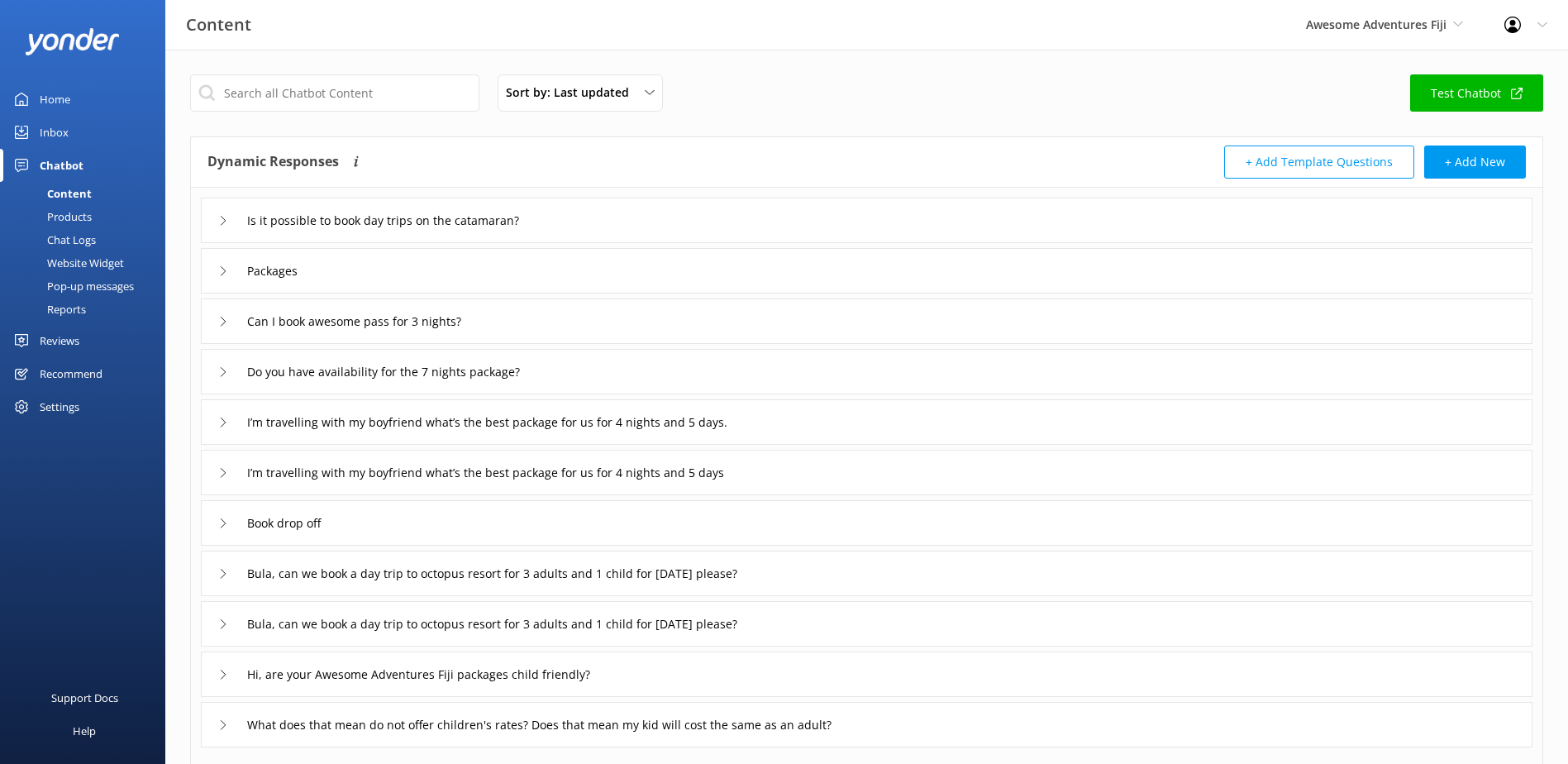
click at [225, 219] on icon at bounding box center [223, 221] width 10 height 10
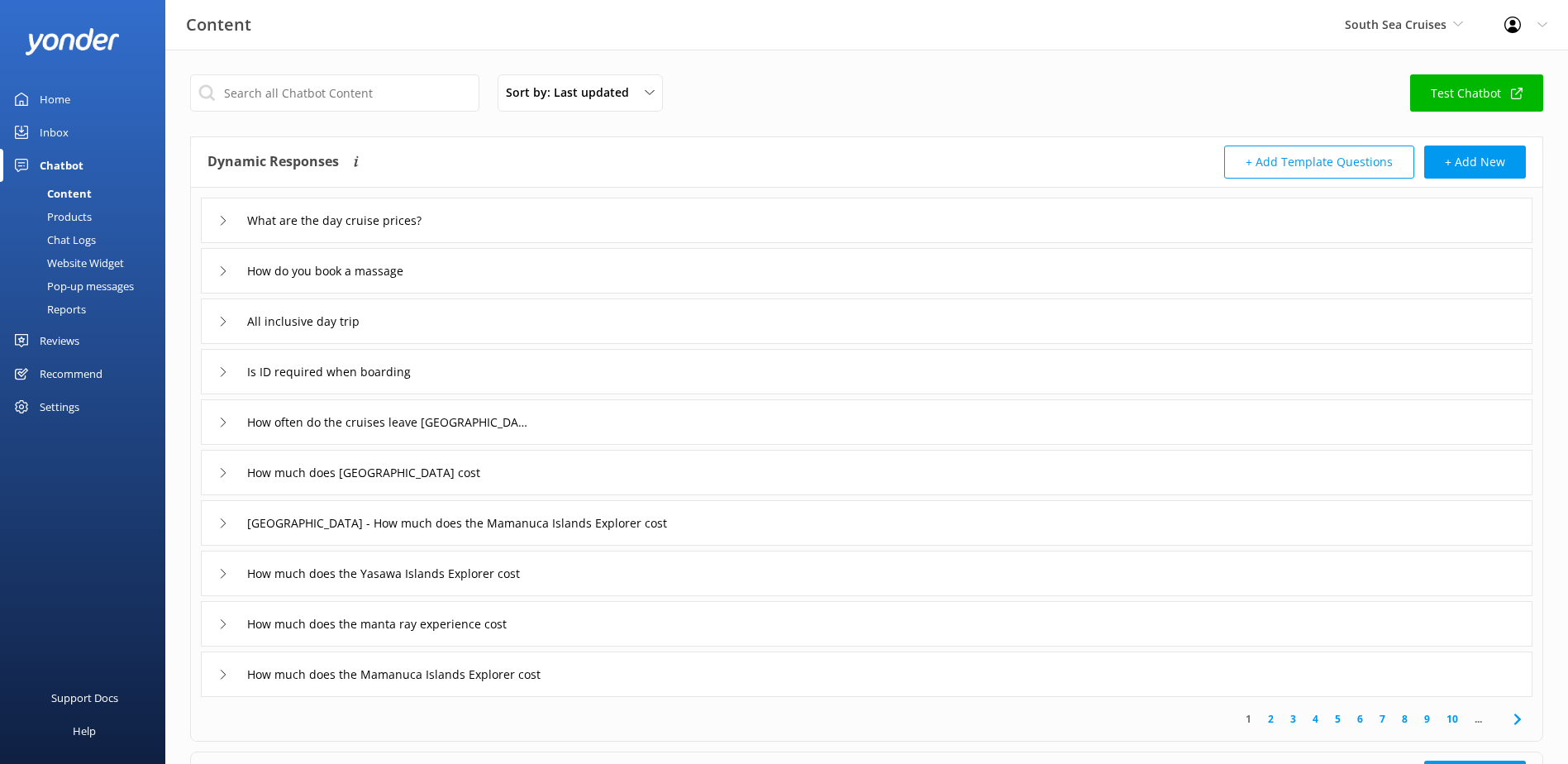
click at [222, 218] on icon at bounding box center [223, 221] width 10 height 10
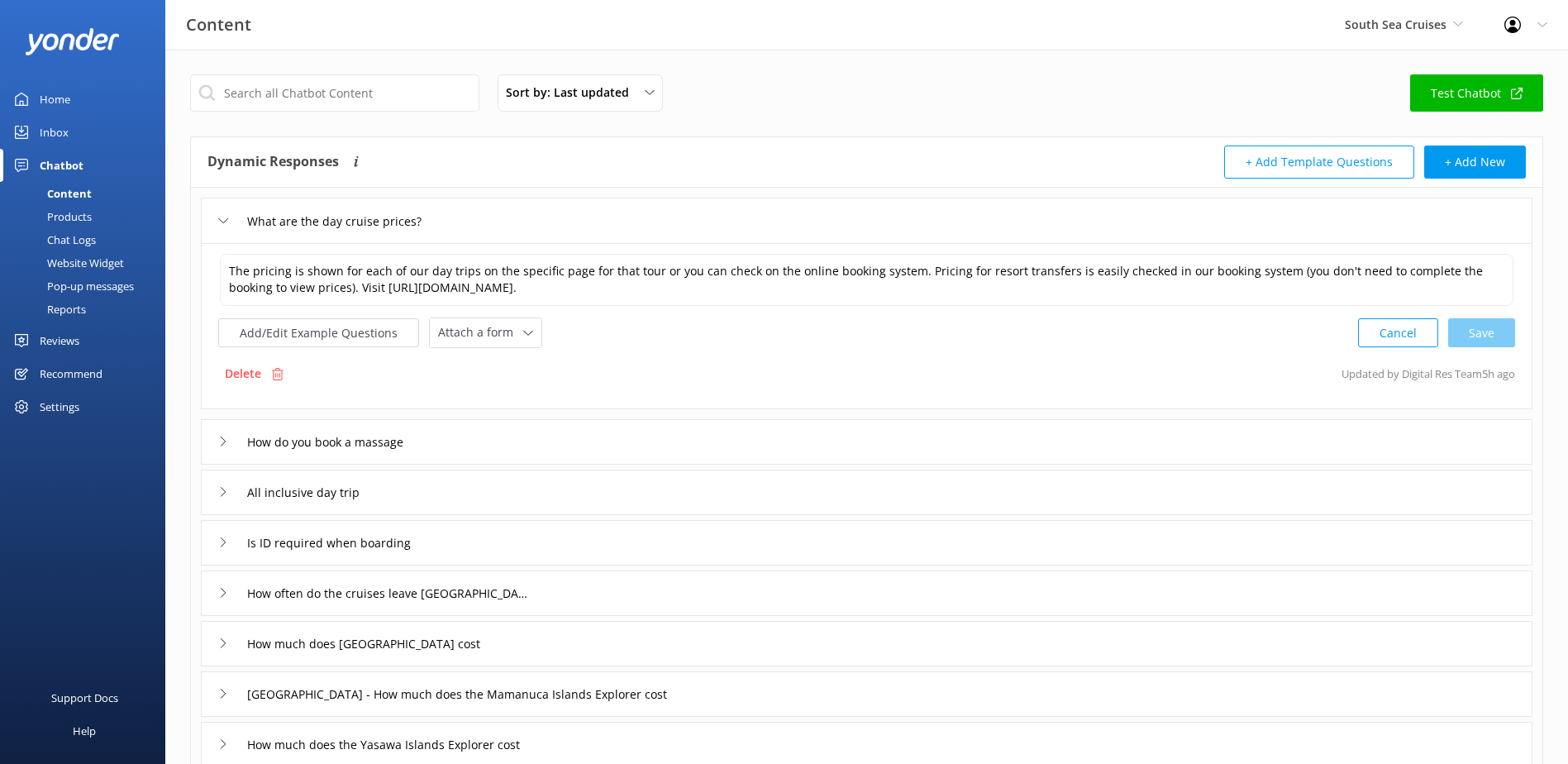
click at [222, 218] on icon at bounding box center [223, 221] width 10 height 10
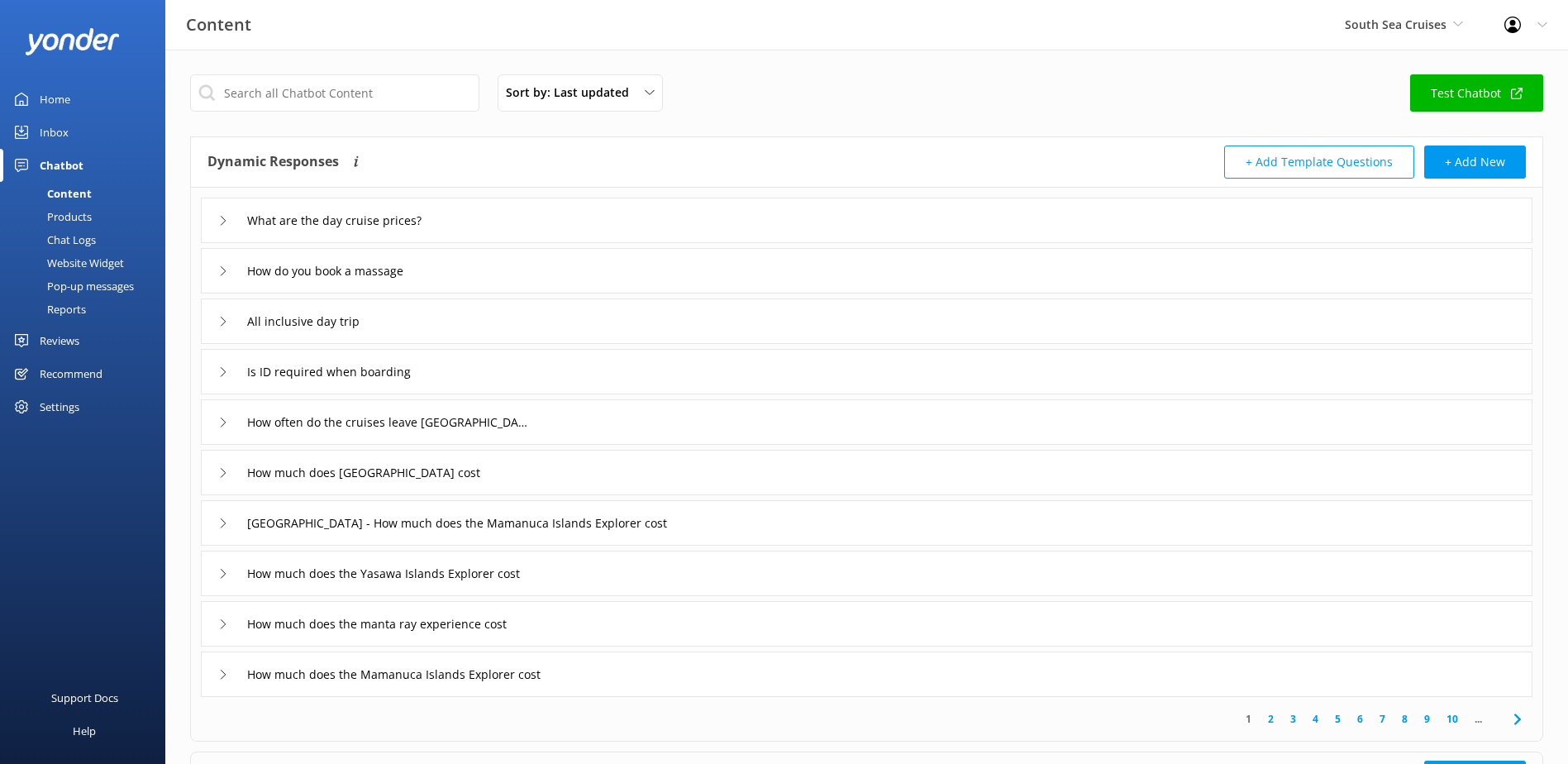
click at [221, 217] on icon at bounding box center [223, 221] width 10 height 10
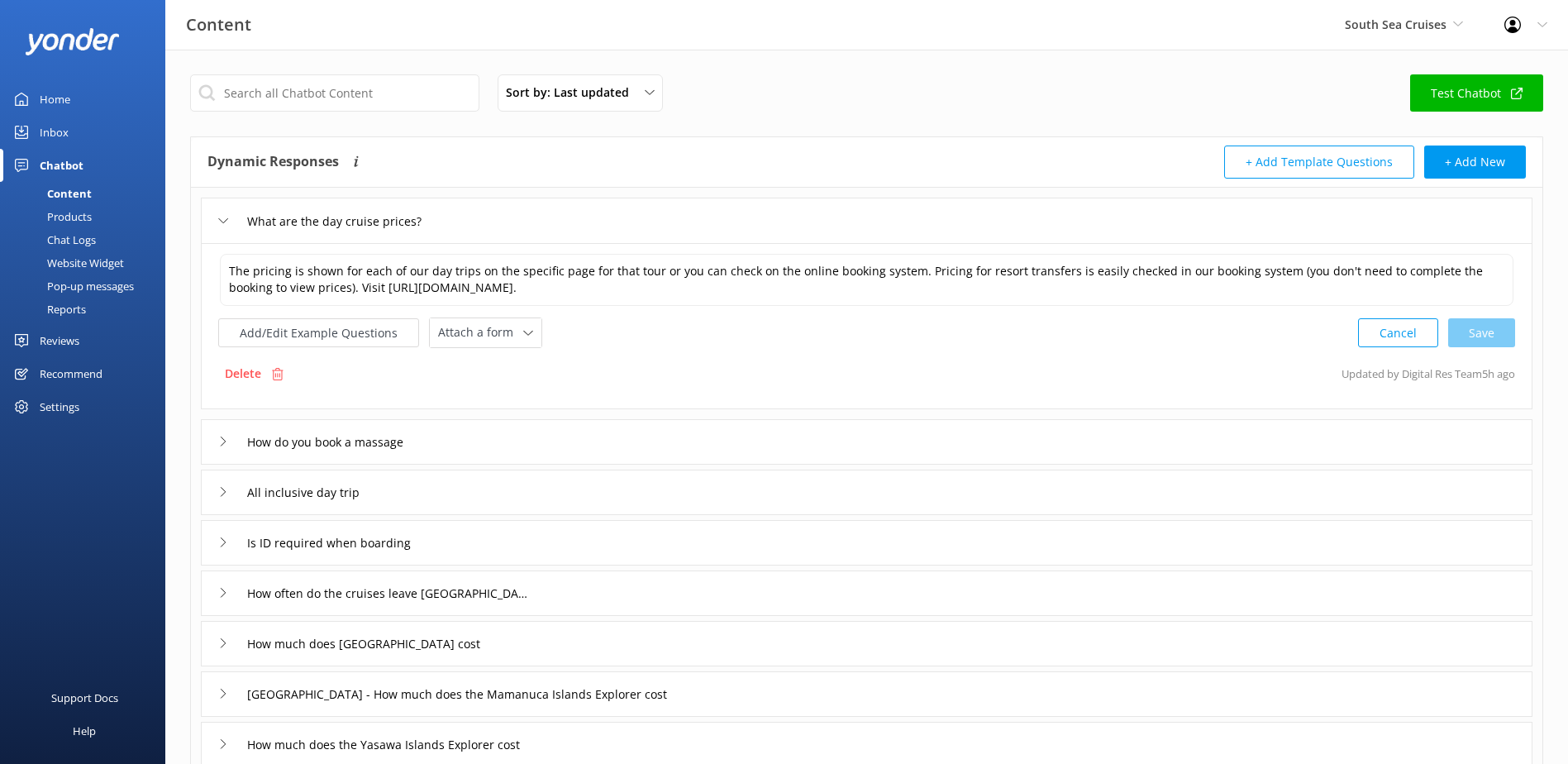
click at [44, 130] on div "Inbox" at bounding box center [54, 132] width 29 height 34
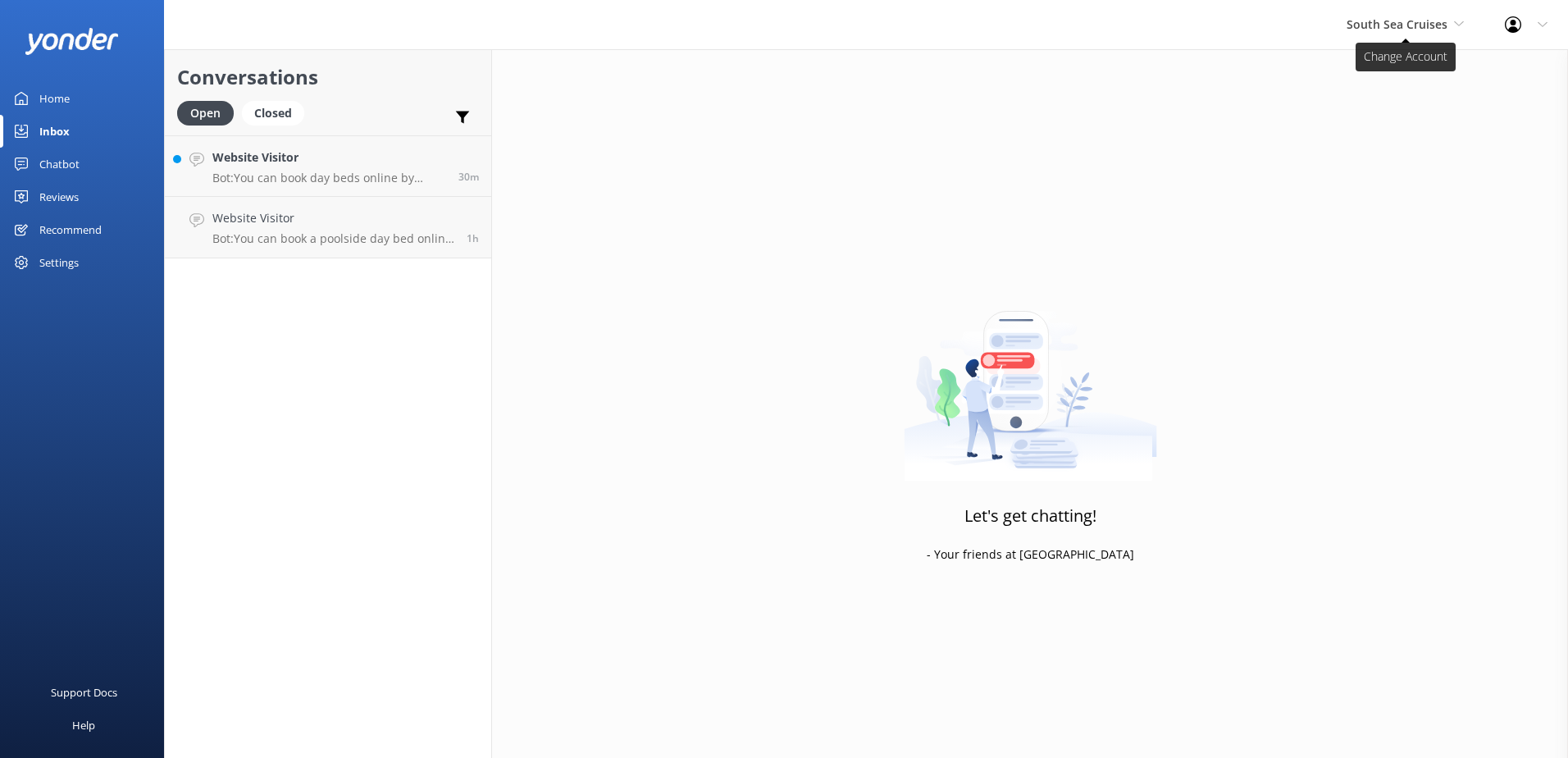
click at [1456, 18] on icon at bounding box center [1459, 23] width 10 height 10
click at [1273, 97] on div "Let's get chatting! - Your friends at Yonder" at bounding box center [1030, 428] width 1076 height 758
click at [1069, 132] on div "Let's get chatting! - Your friends at Yonder" at bounding box center [1030, 428] width 1076 height 758
